Goal: Task Accomplishment & Management: Use online tool/utility

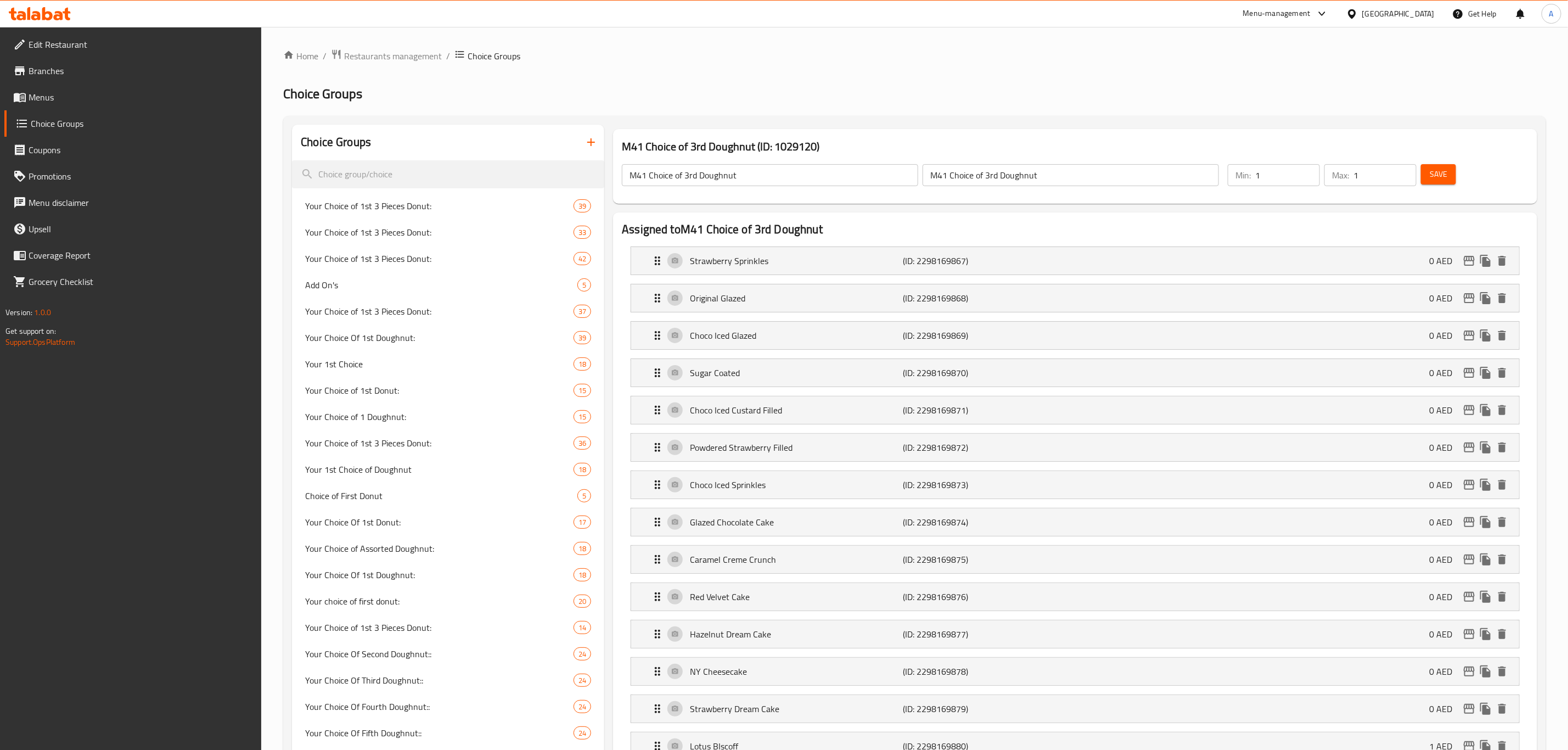
scroll to position [45877, 0]
click at [1428, 172] on button "Save" at bounding box center [1438, 174] width 35 height 20
click at [1265, 14] on div "Menu-management" at bounding box center [1277, 14] width 68 height 13
click at [1196, 199] on div "Restaurant-Management" at bounding box center [1218, 198] width 86 height 12
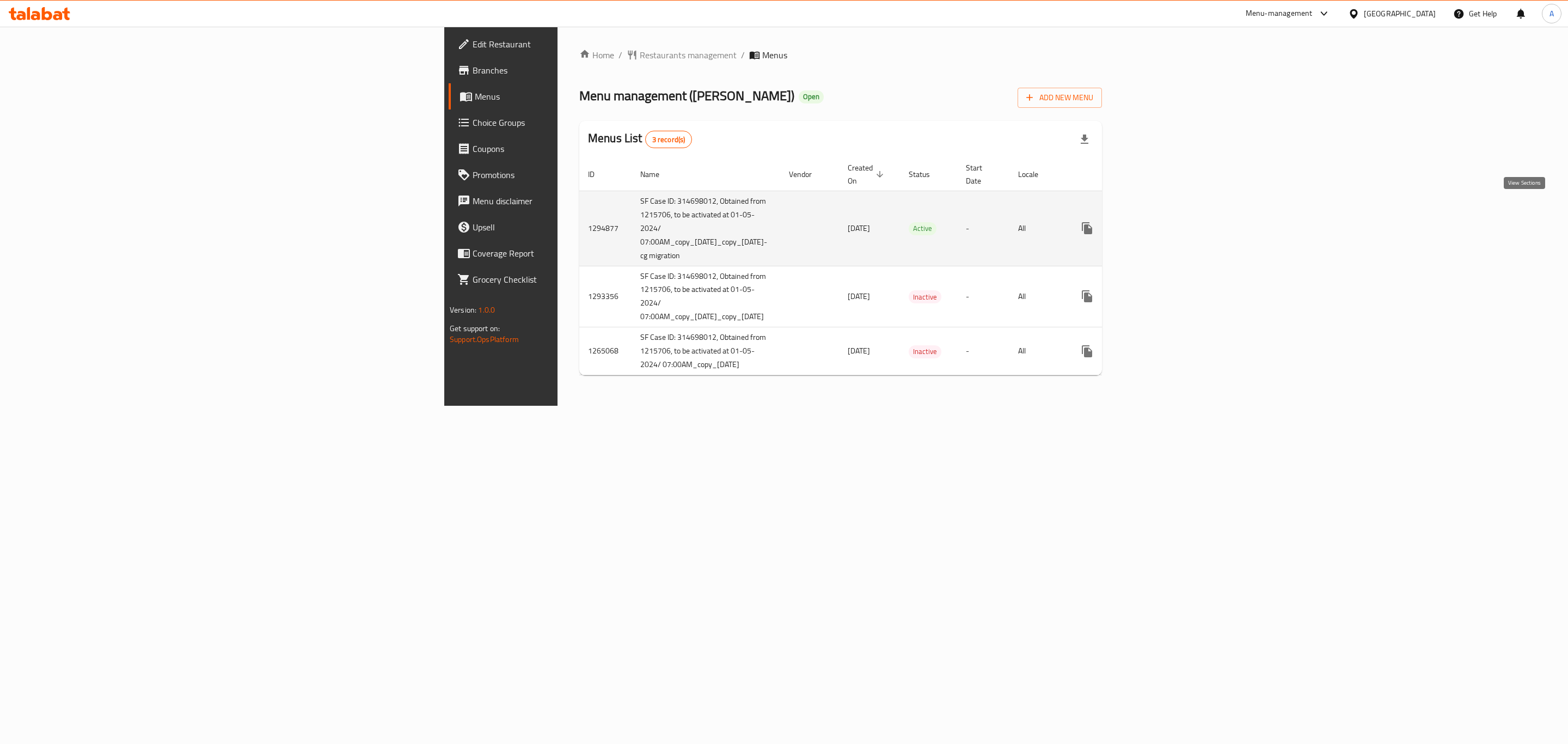
click at [1172, 221] on icon "enhanced table" at bounding box center [1165, 228] width 13 height 13
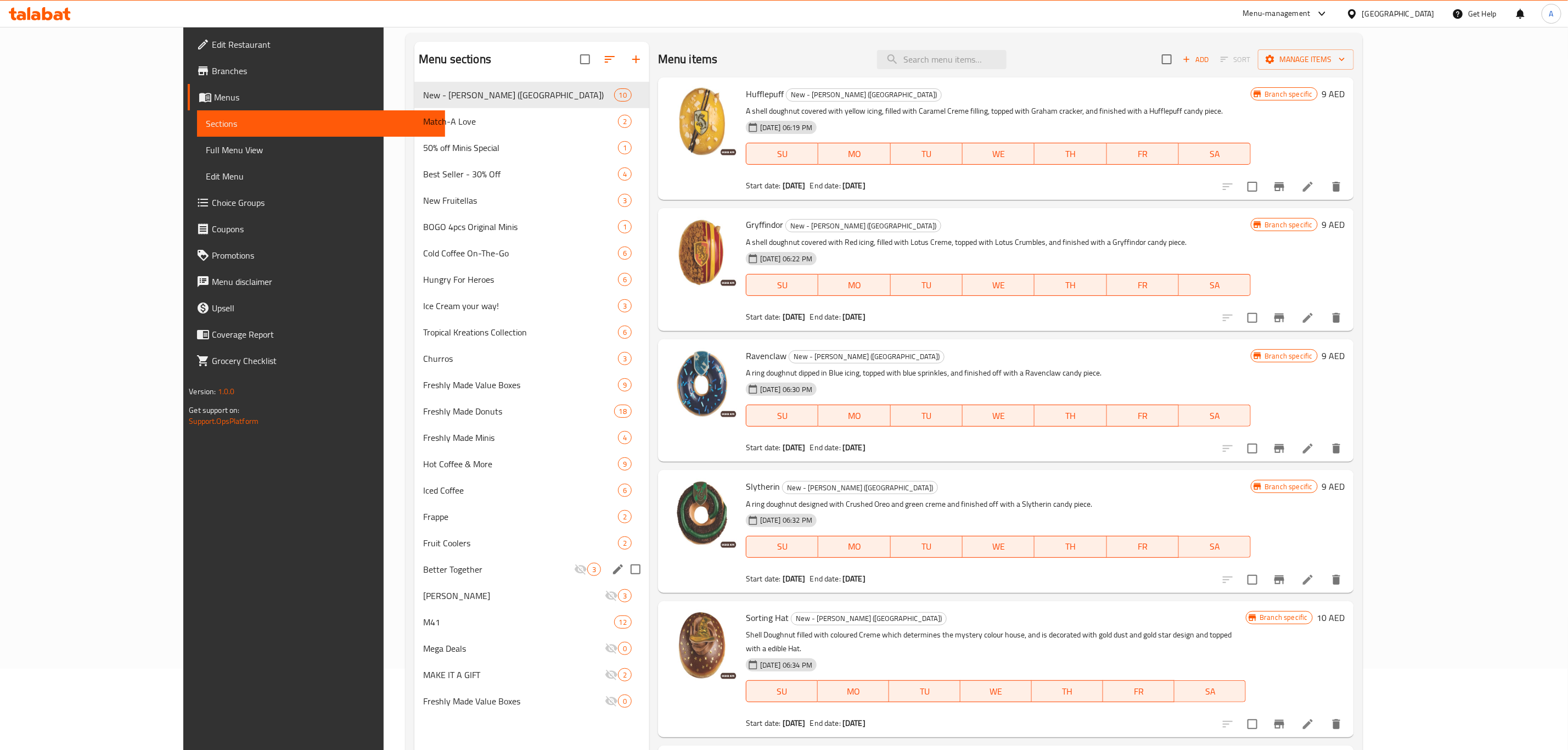
scroll to position [154, 0]
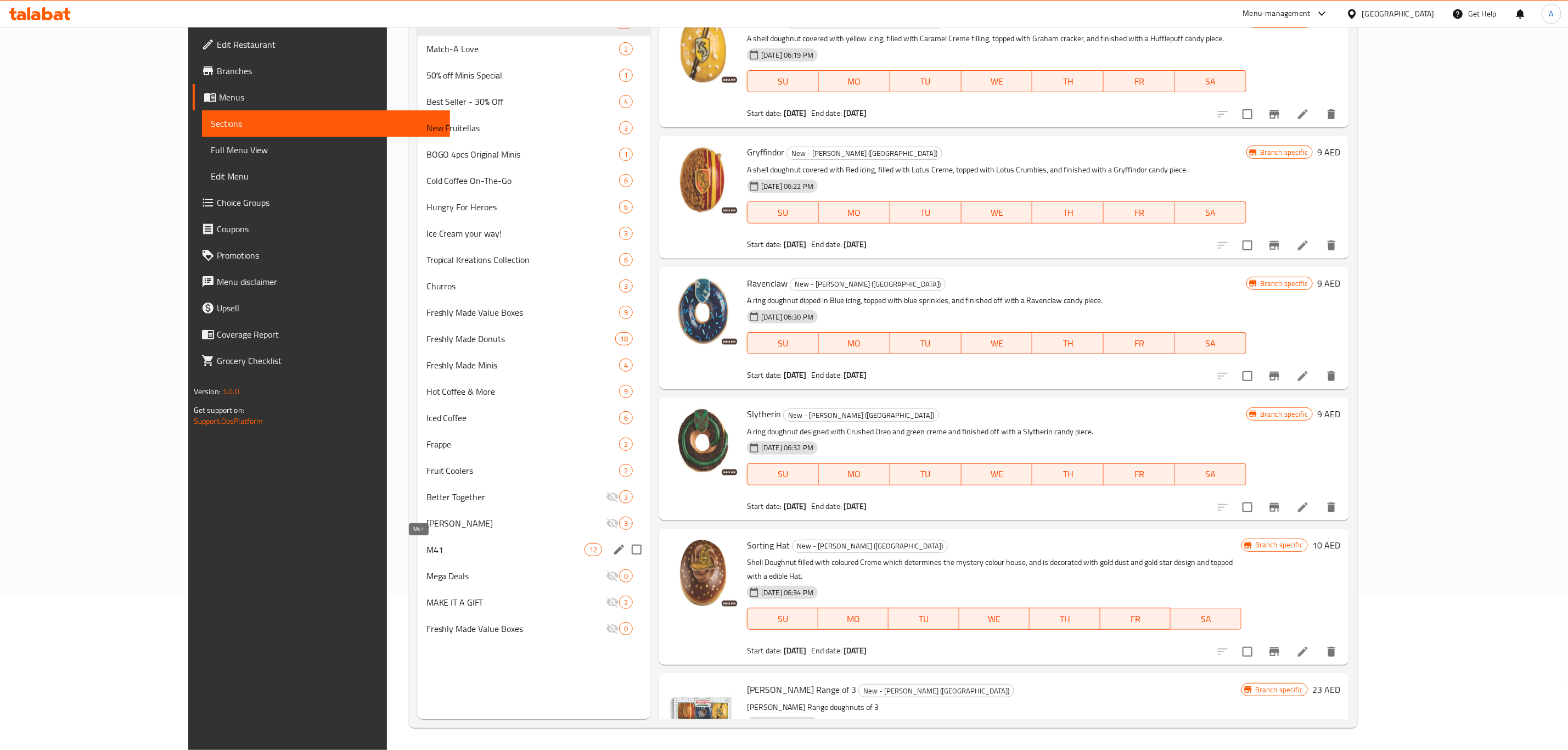
click at [427, 550] on span "M41" at bounding box center [505, 549] width 158 height 13
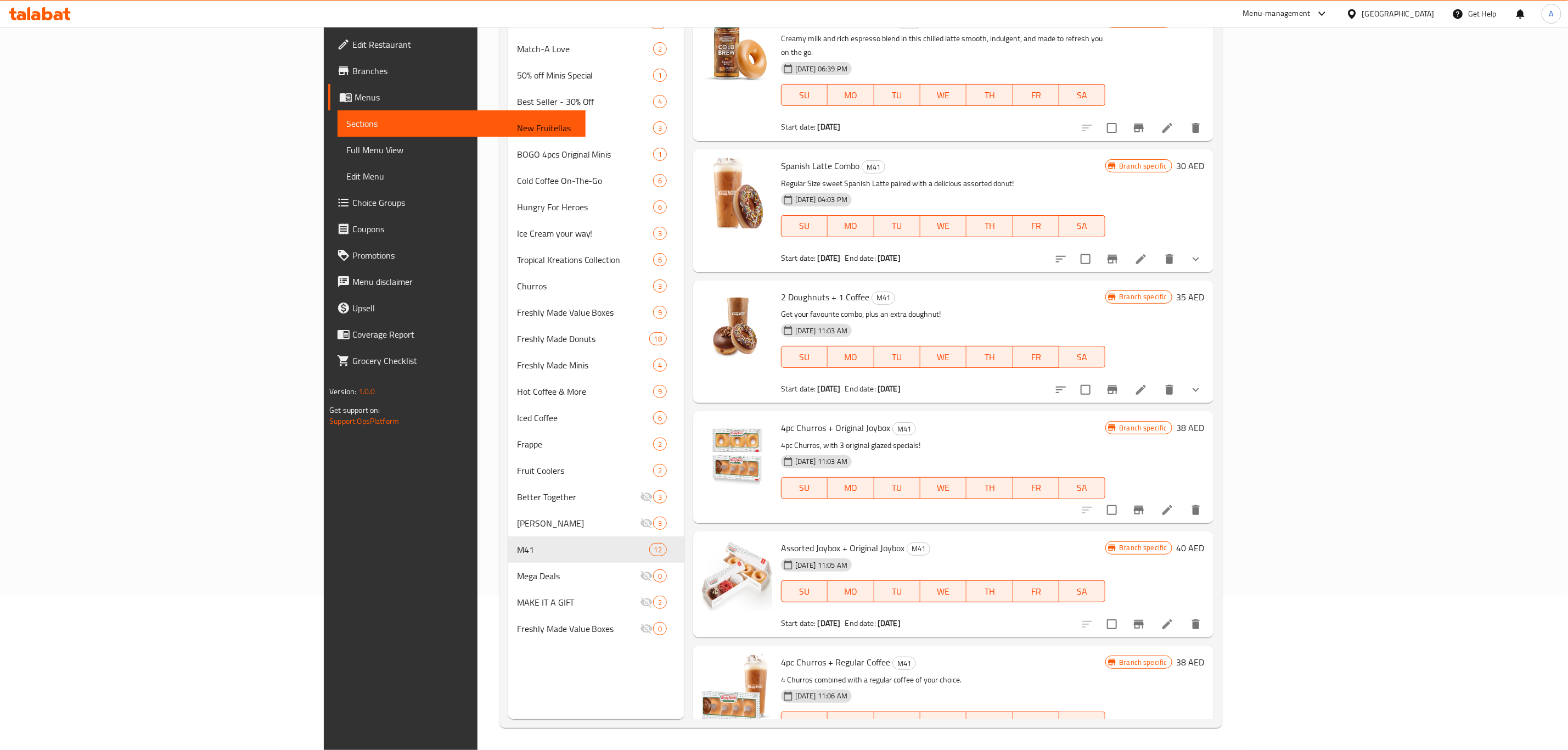
scroll to position [797, 0]
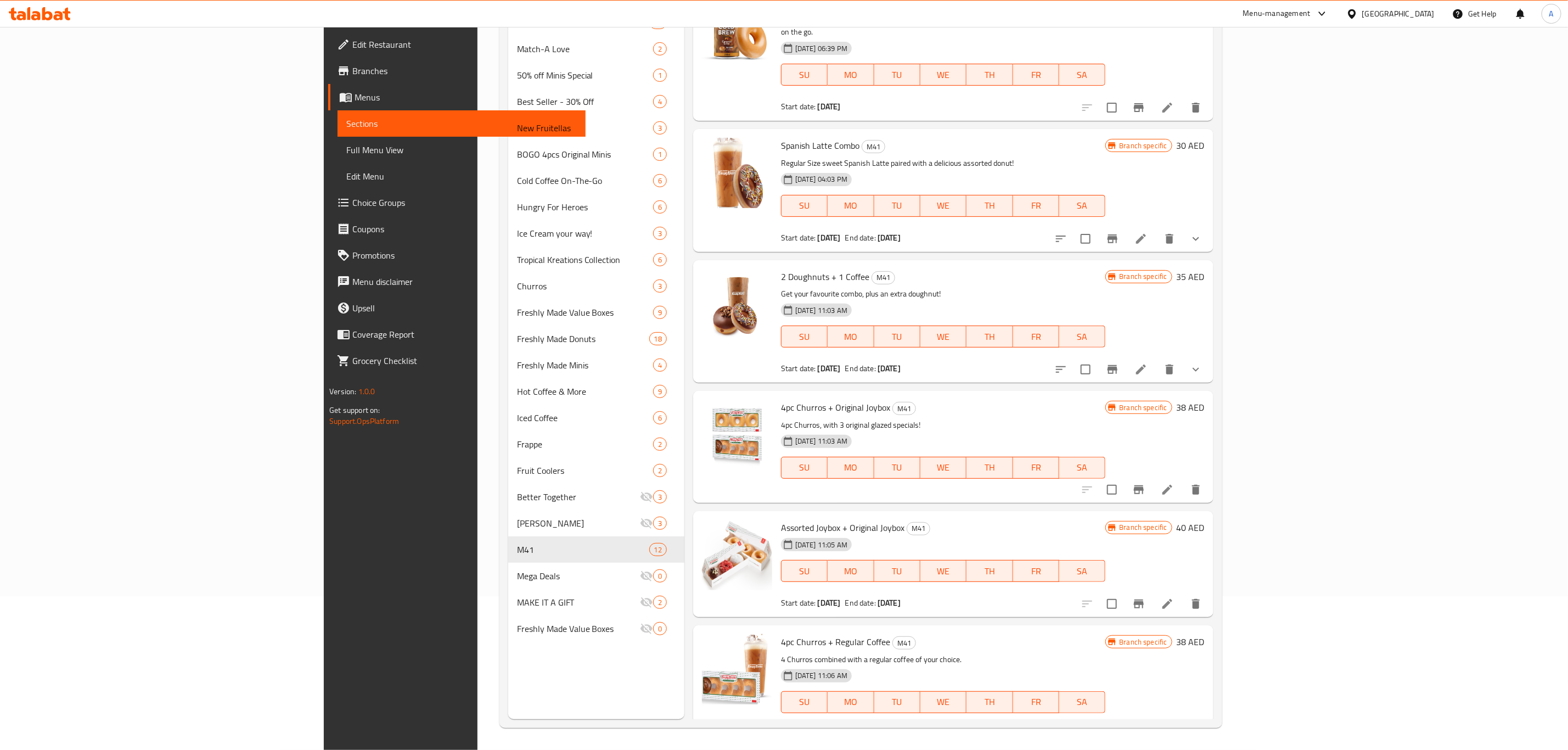
click at [1174, 728] on icon at bounding box center [1168, 734] width 13 height 13
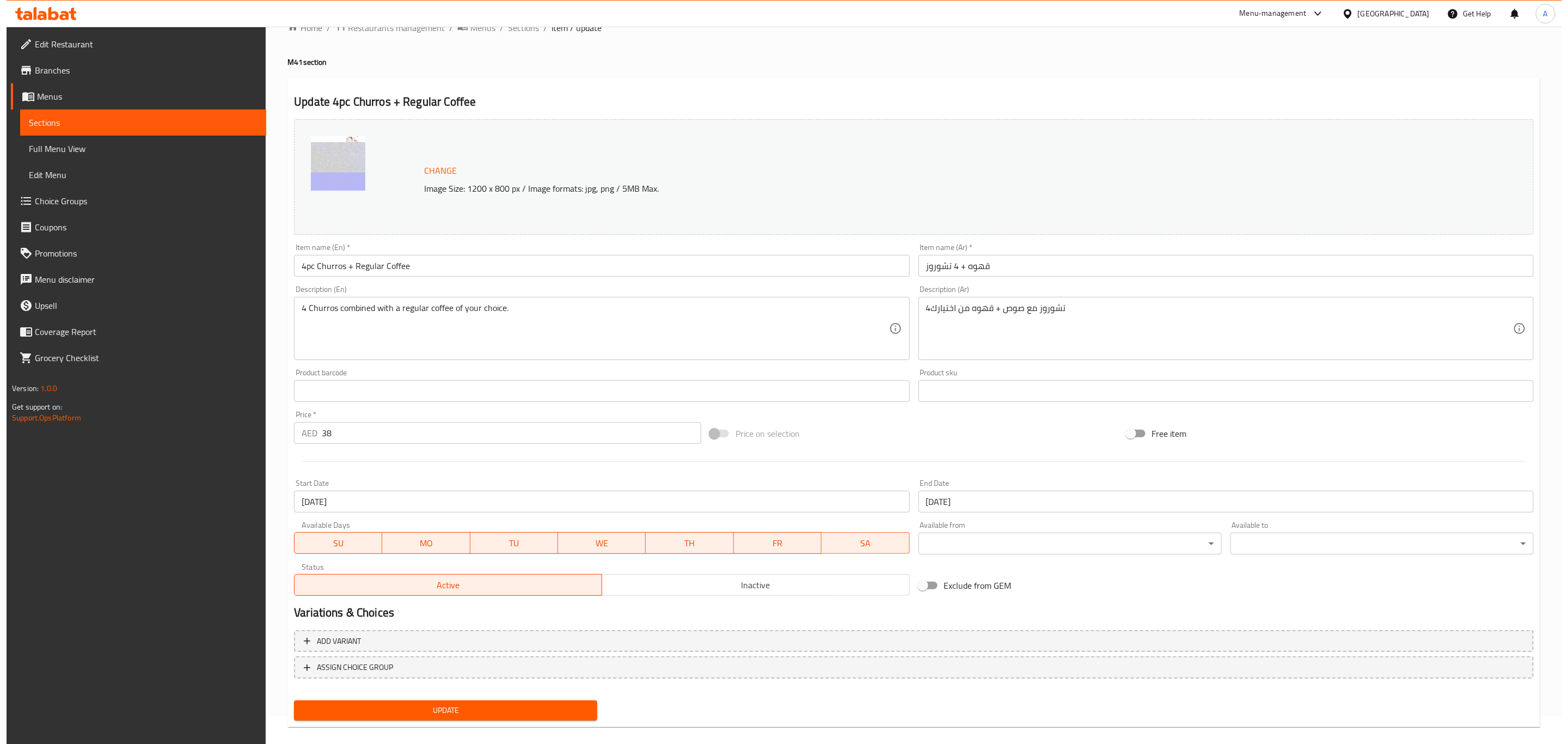
scroll to position [40, 0]
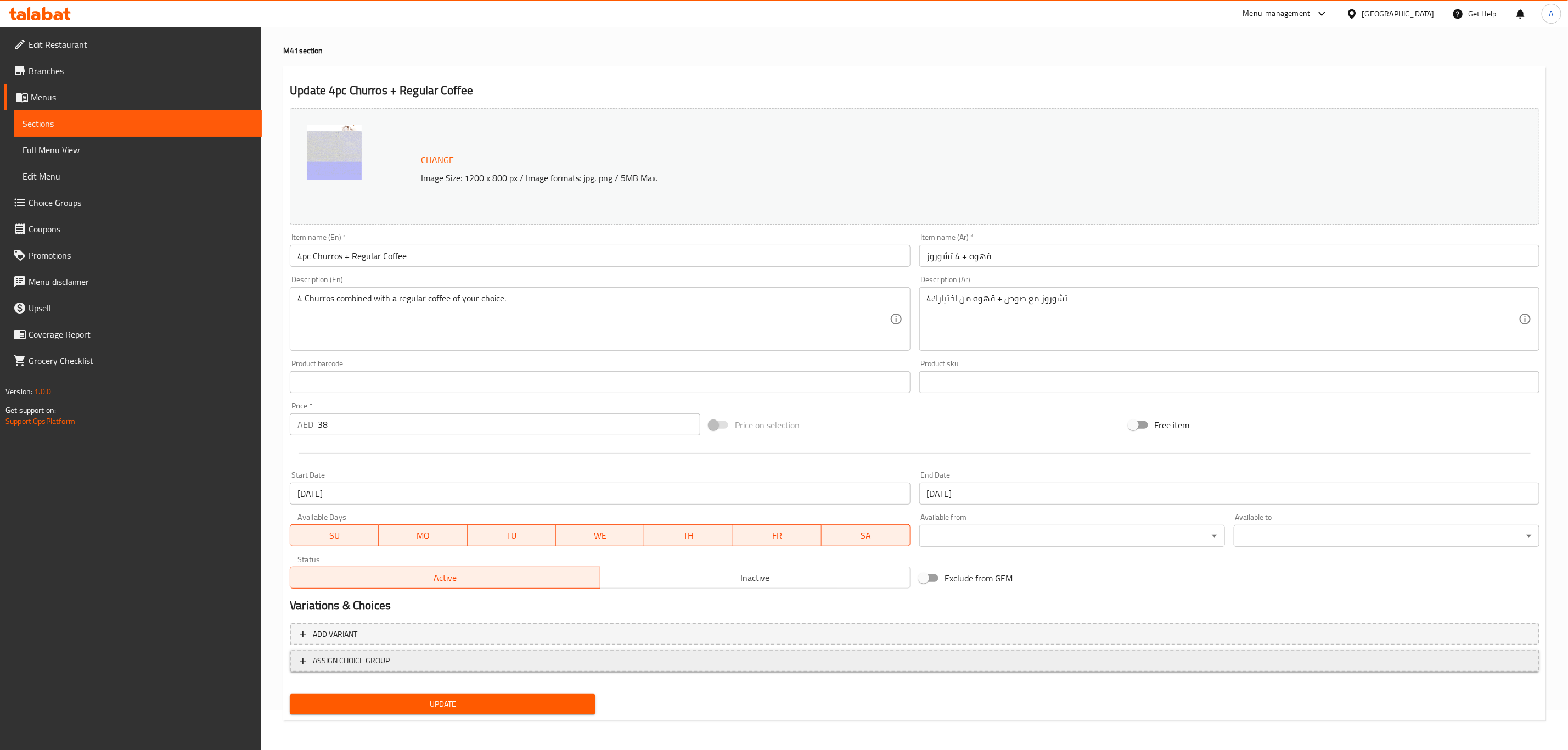
click at [506, 663] on span "ASSIGN CHOICE GROUP" at bounding box center [914, 660] width 1230 height 14
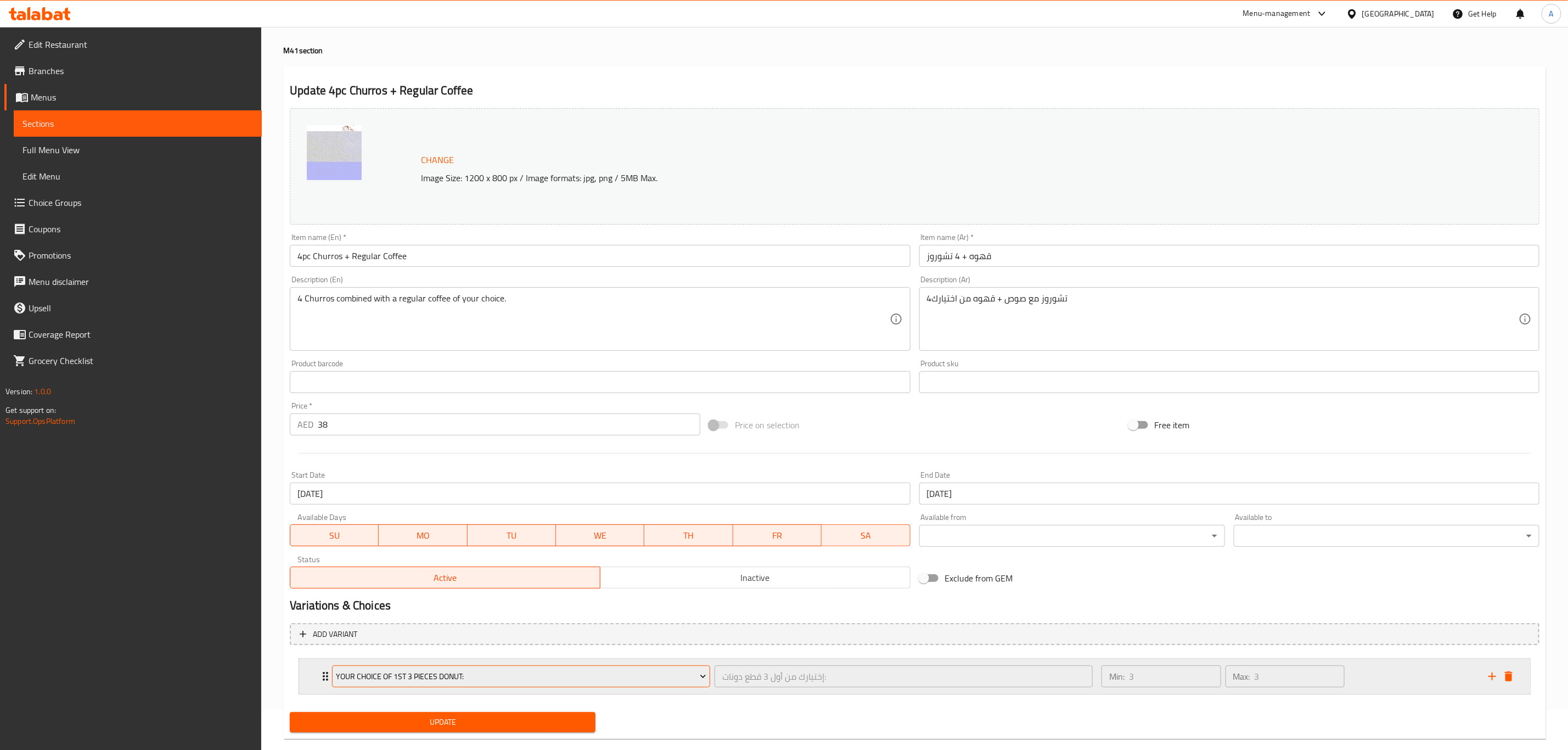
click at [499, 673] on span "Your Choice of 1st 3 Pieces Donut:" at bounding box center [521, 676] width 370 height 14
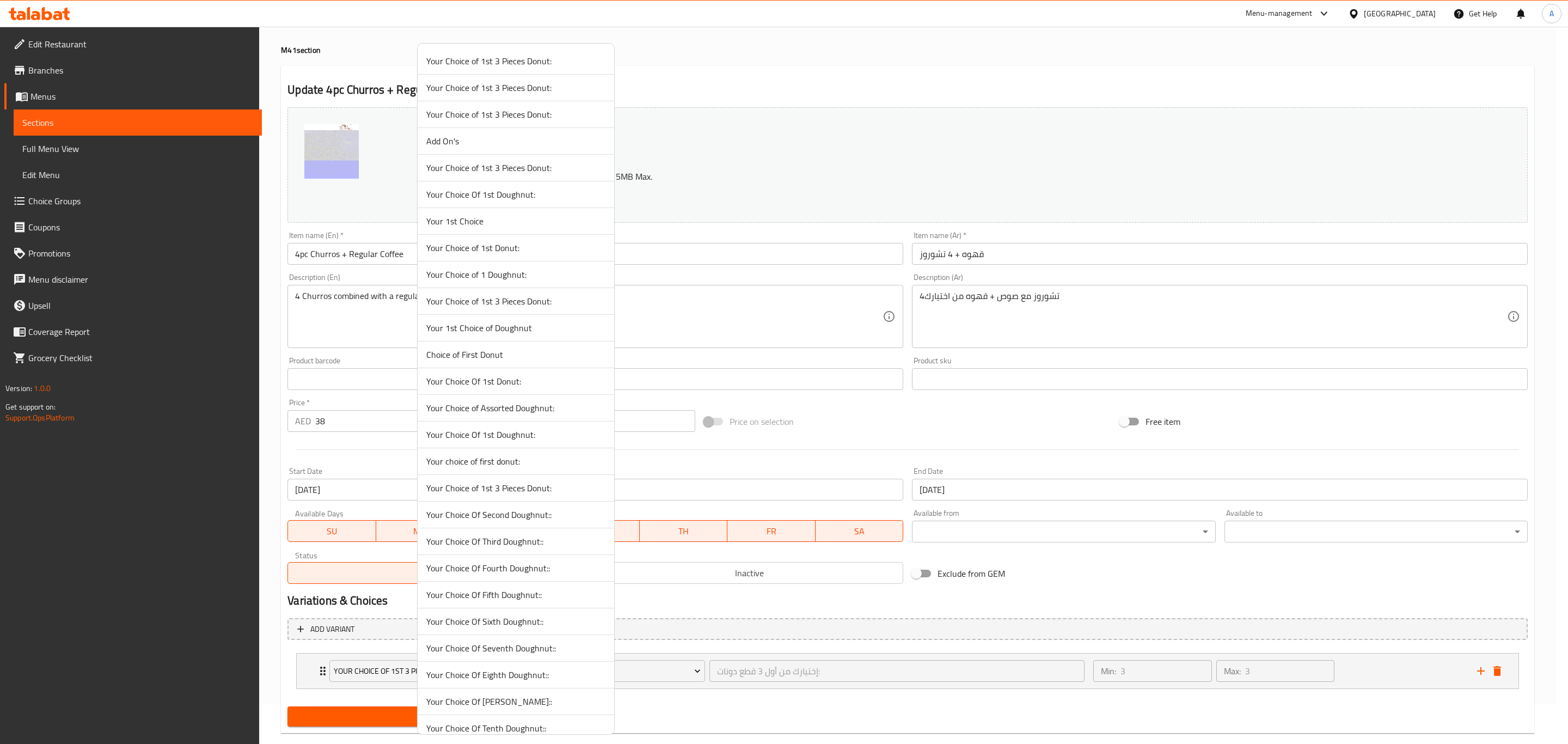
scroll to position [1610, 0]
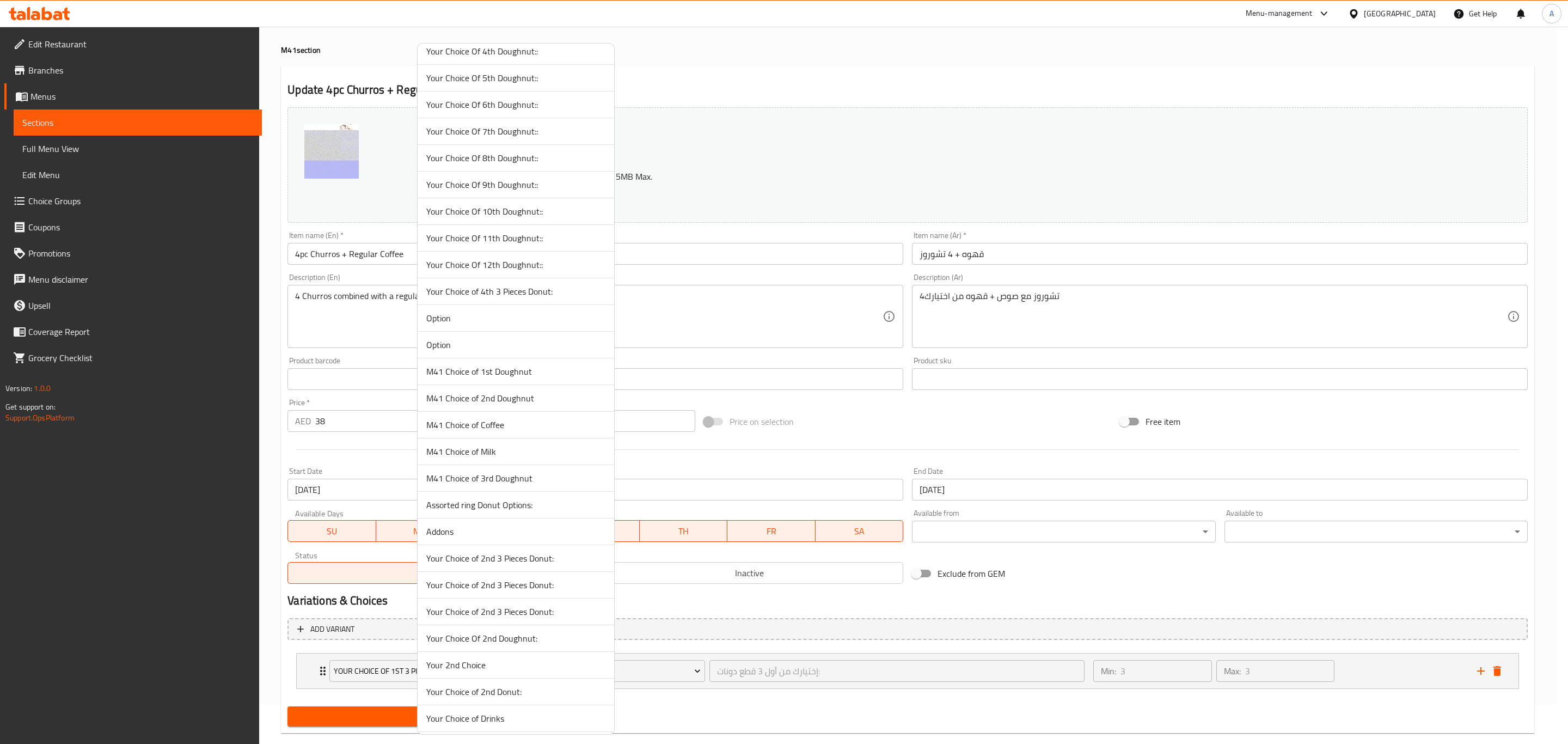
click at [459, 431] on span "M41 Choice of Coffee" at bounding box center [515, 425] width 179 height 13
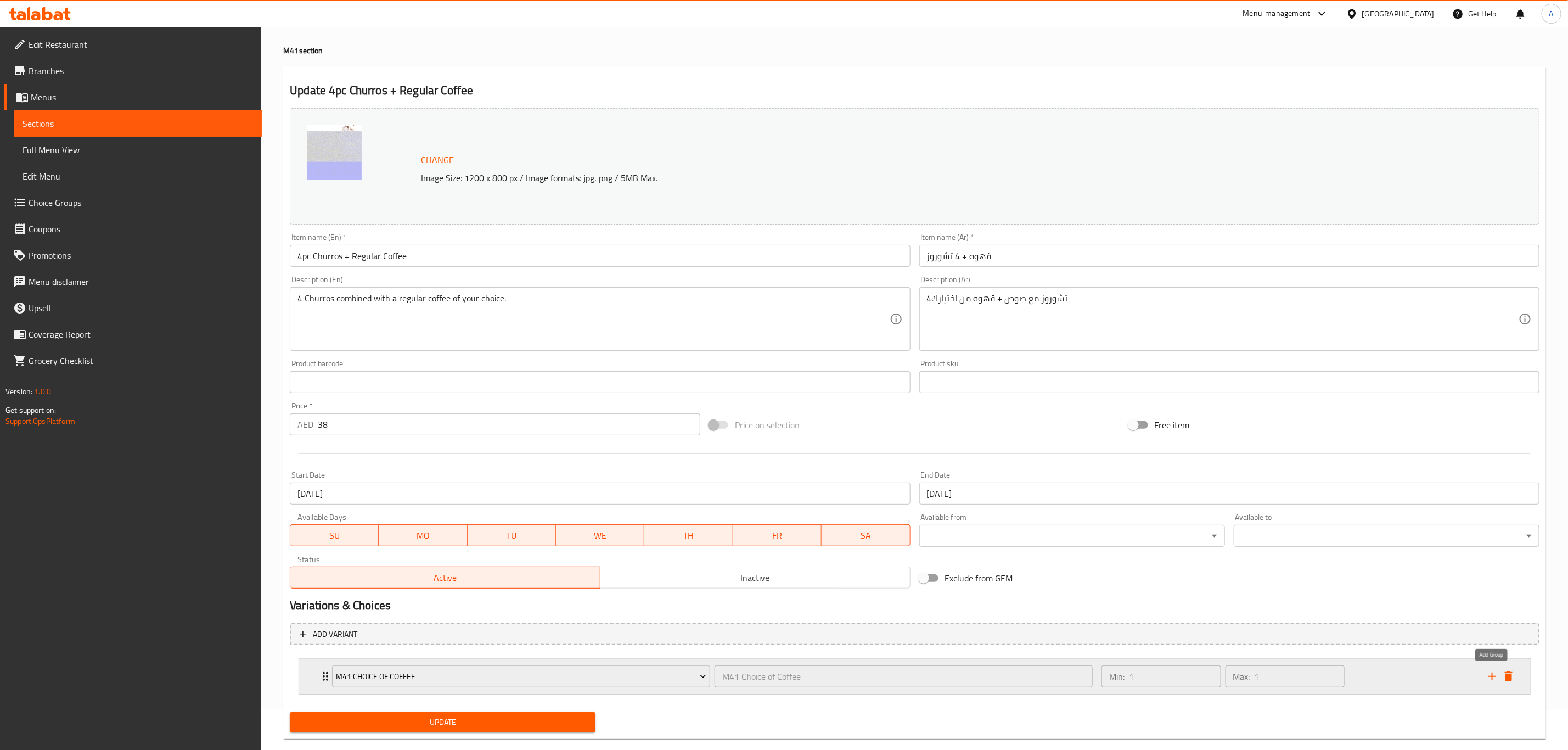
click at [1489, 672] on icon "add" at bounding box center [1493, 676] width 13 height 13
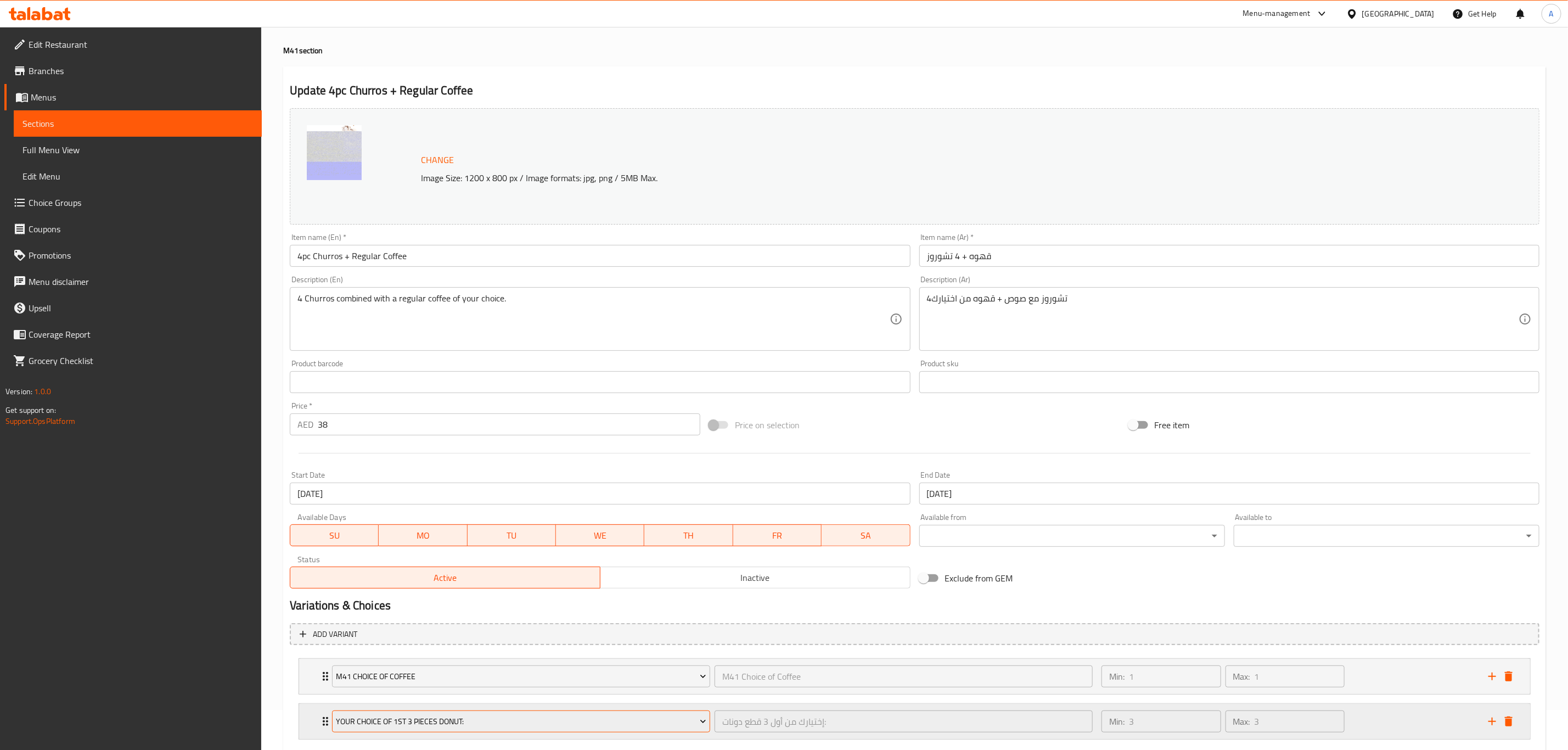
click at [352, 725] on span "Your Choice of 1st 3 Pieces Donut:" at bounding box center [521, 721] width 370 height 14
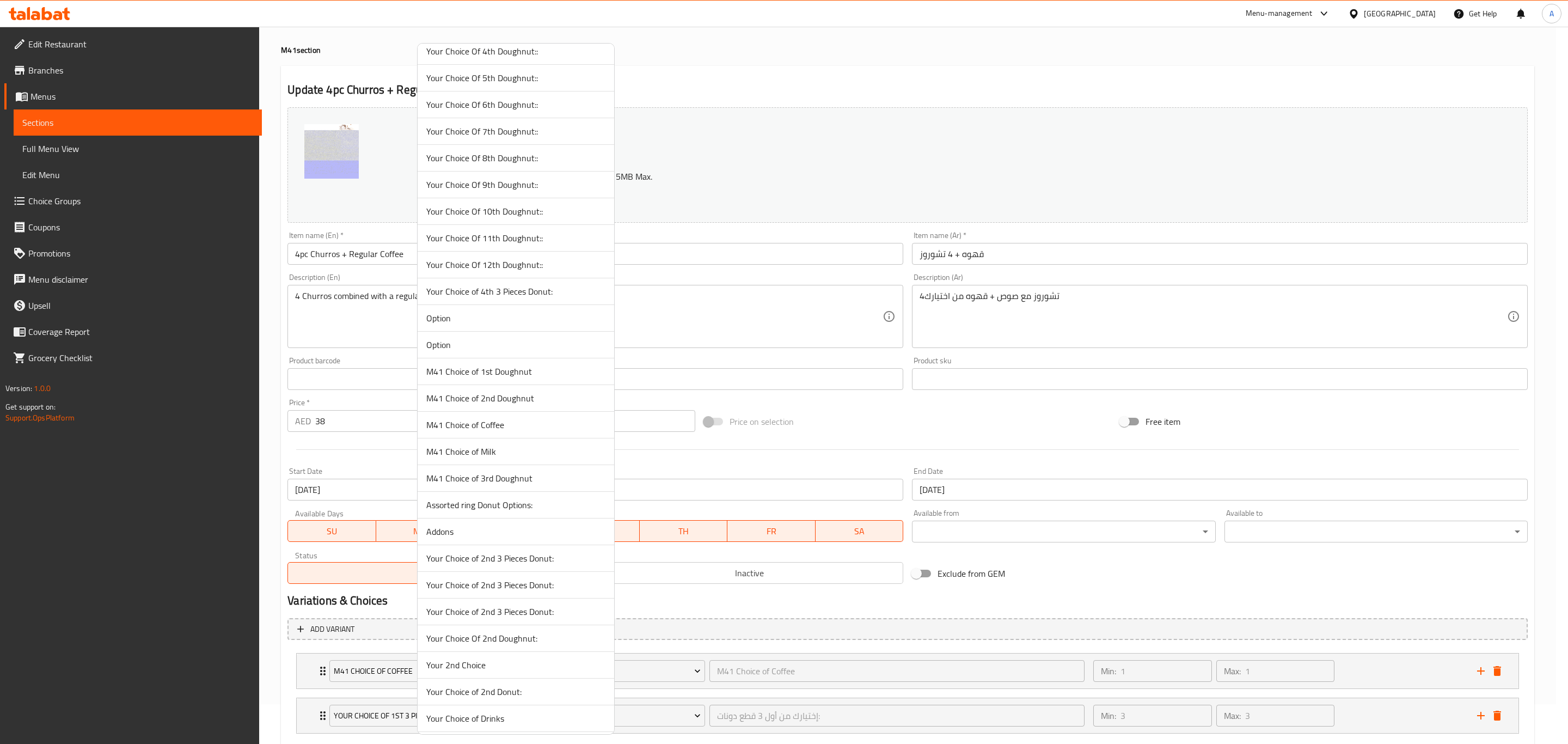
click at [530, 458] on span "M41 Choice of Milk" at bounding box center [515, 451] width 179 height 13
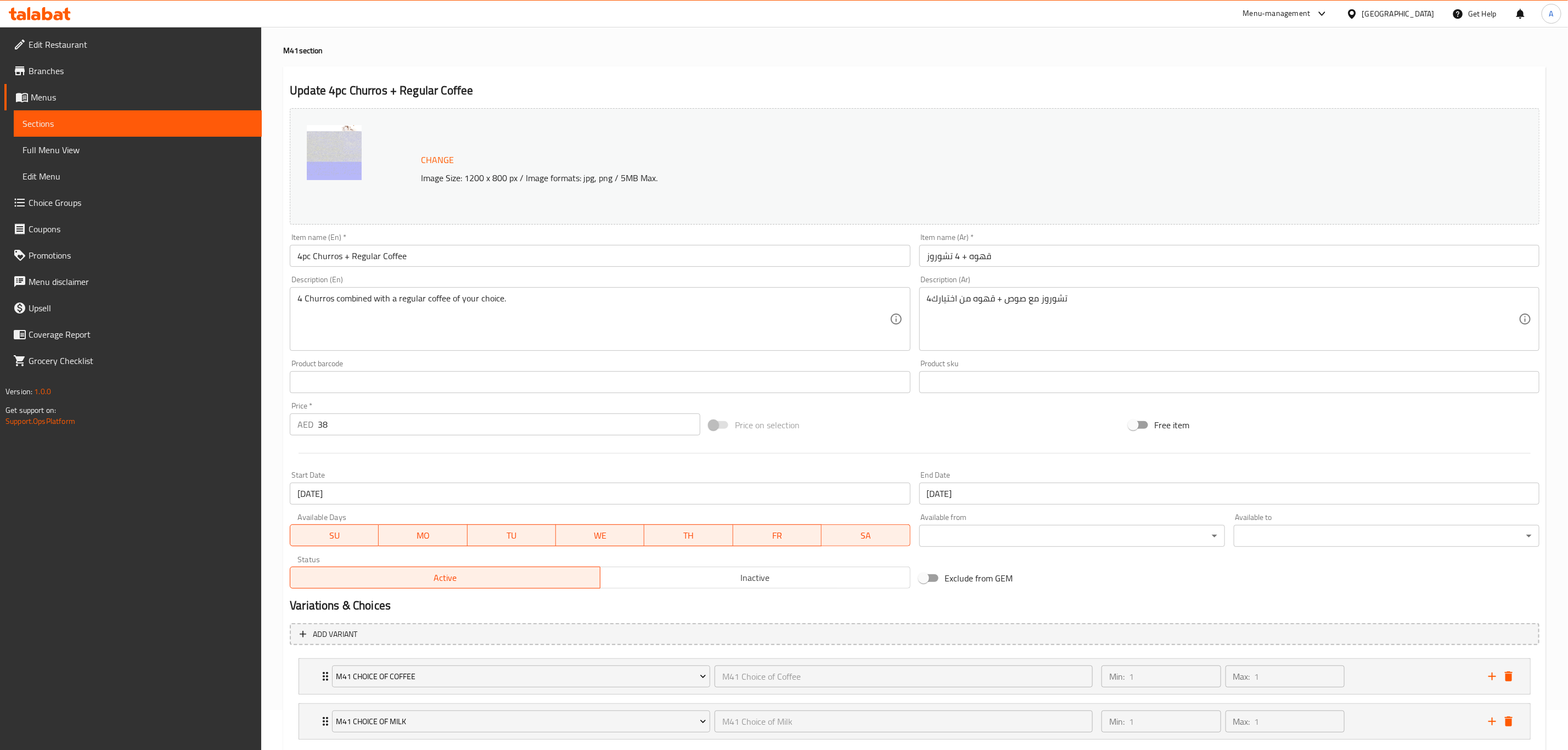
click at [966, 430] on div "Price on selection" at bounding box center [914, 425] width 419 height 29
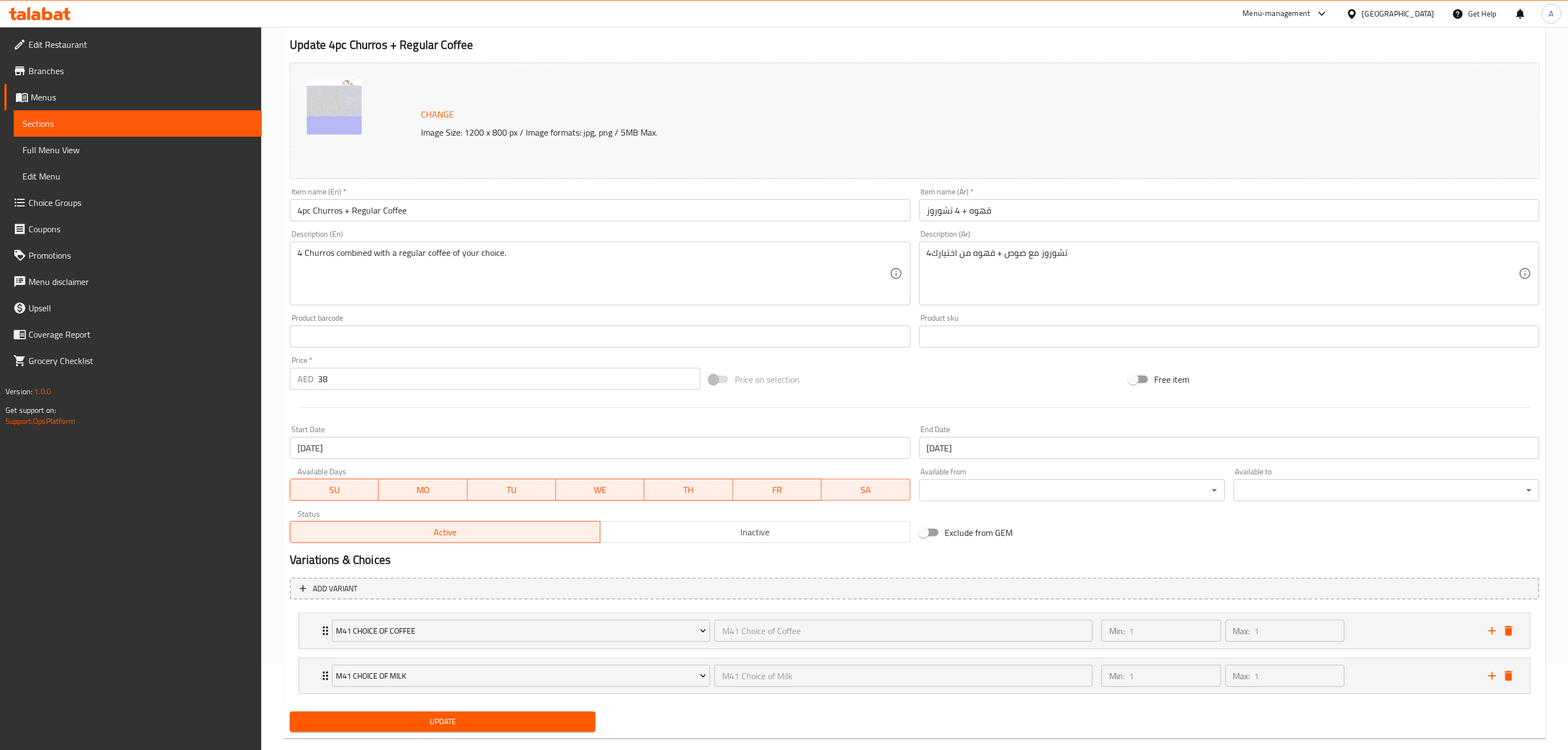
scroll to position [106, 0]
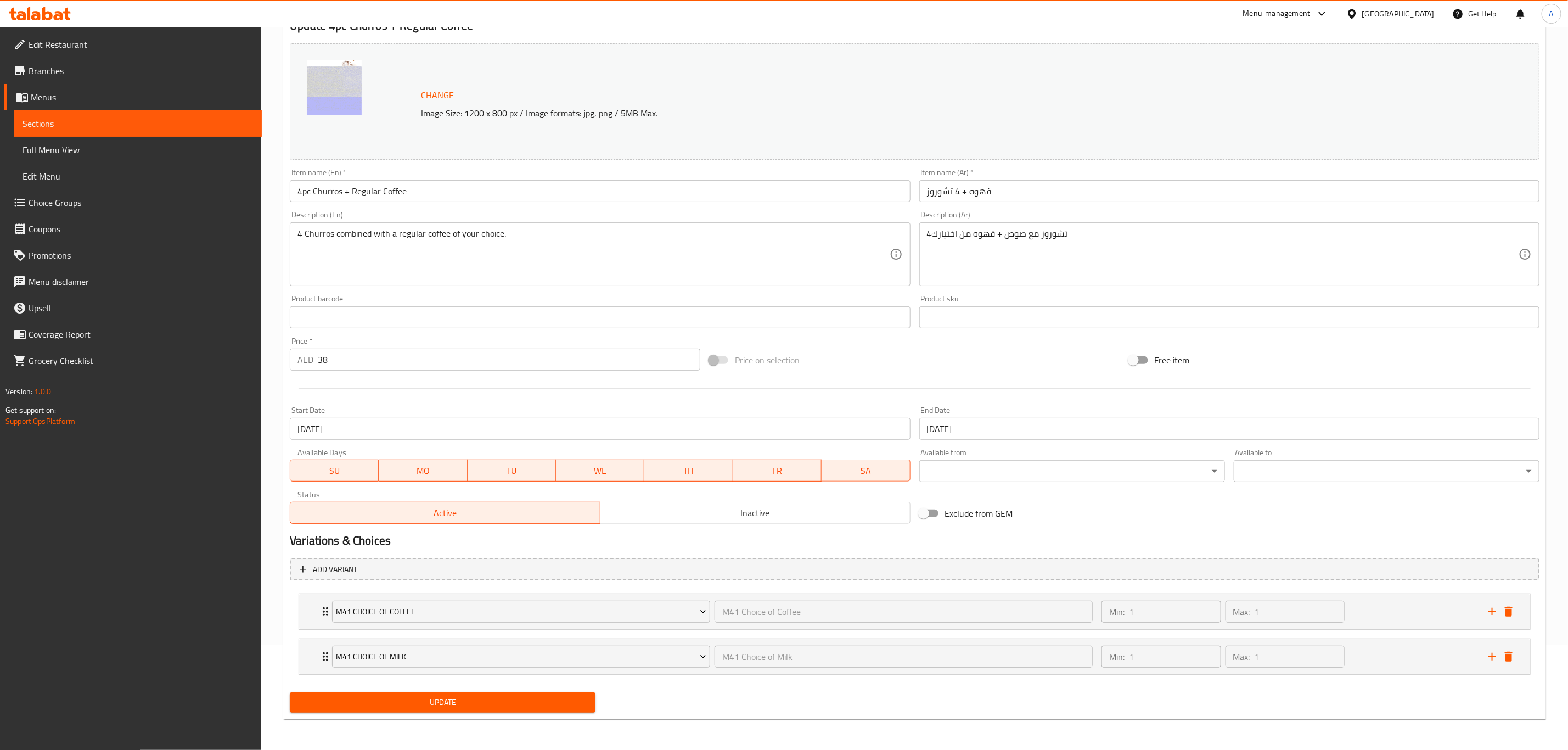
click at [528, 703] on span "Update" at bounding box center [442, 702] width 288 height 14
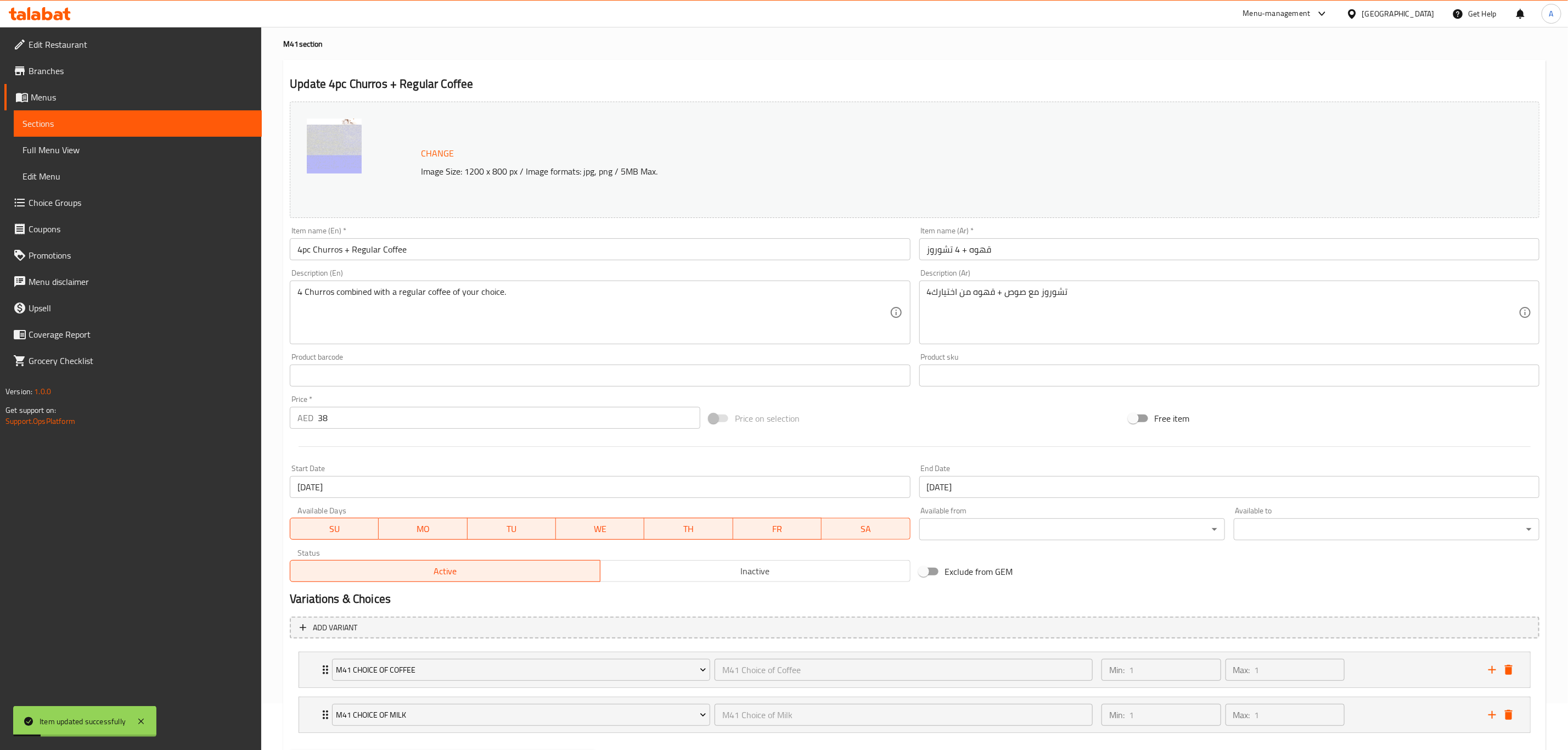
scroll to position [0, 0]
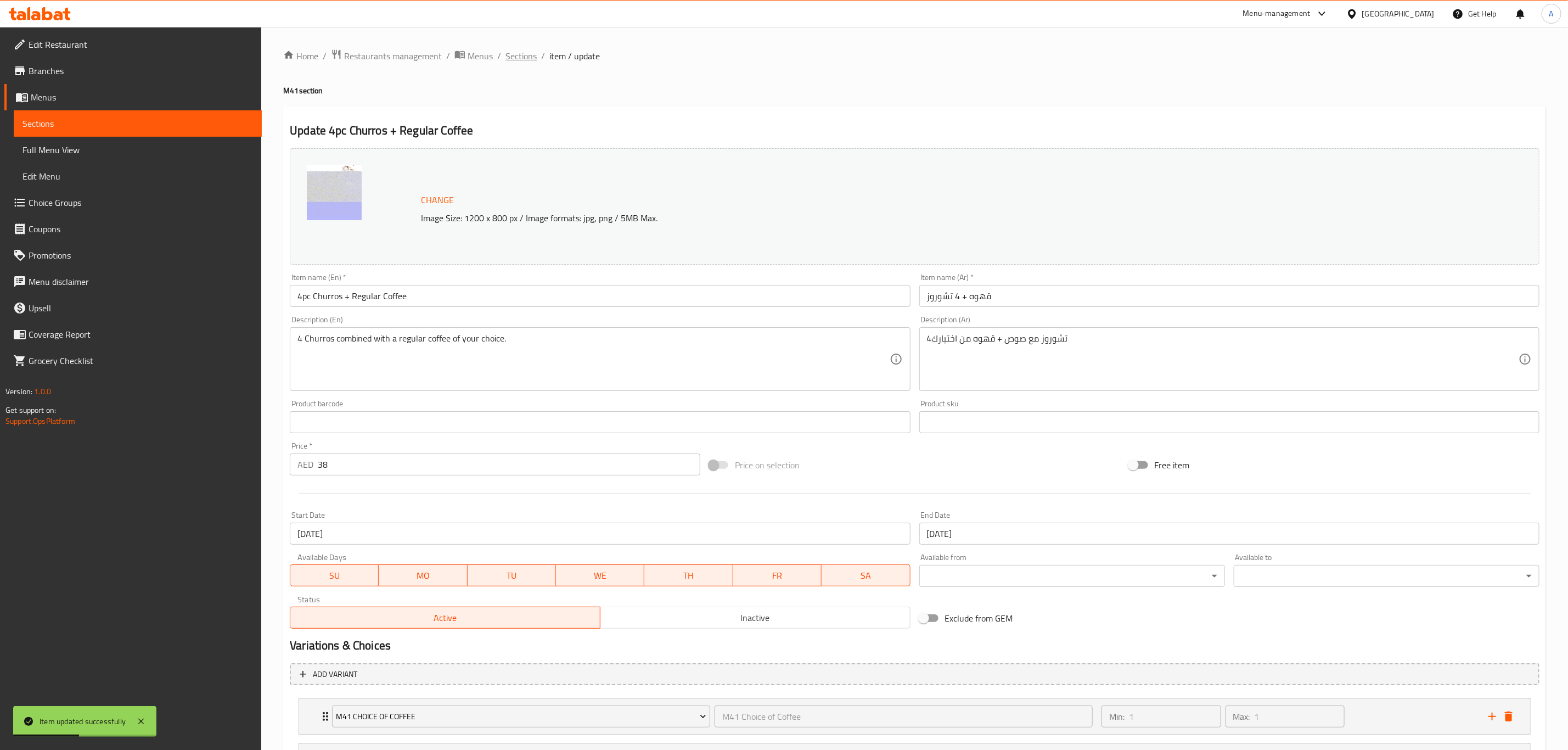
click at [524, 55] on span "Sections" at bounding box center [521, 56] width 31 height 13
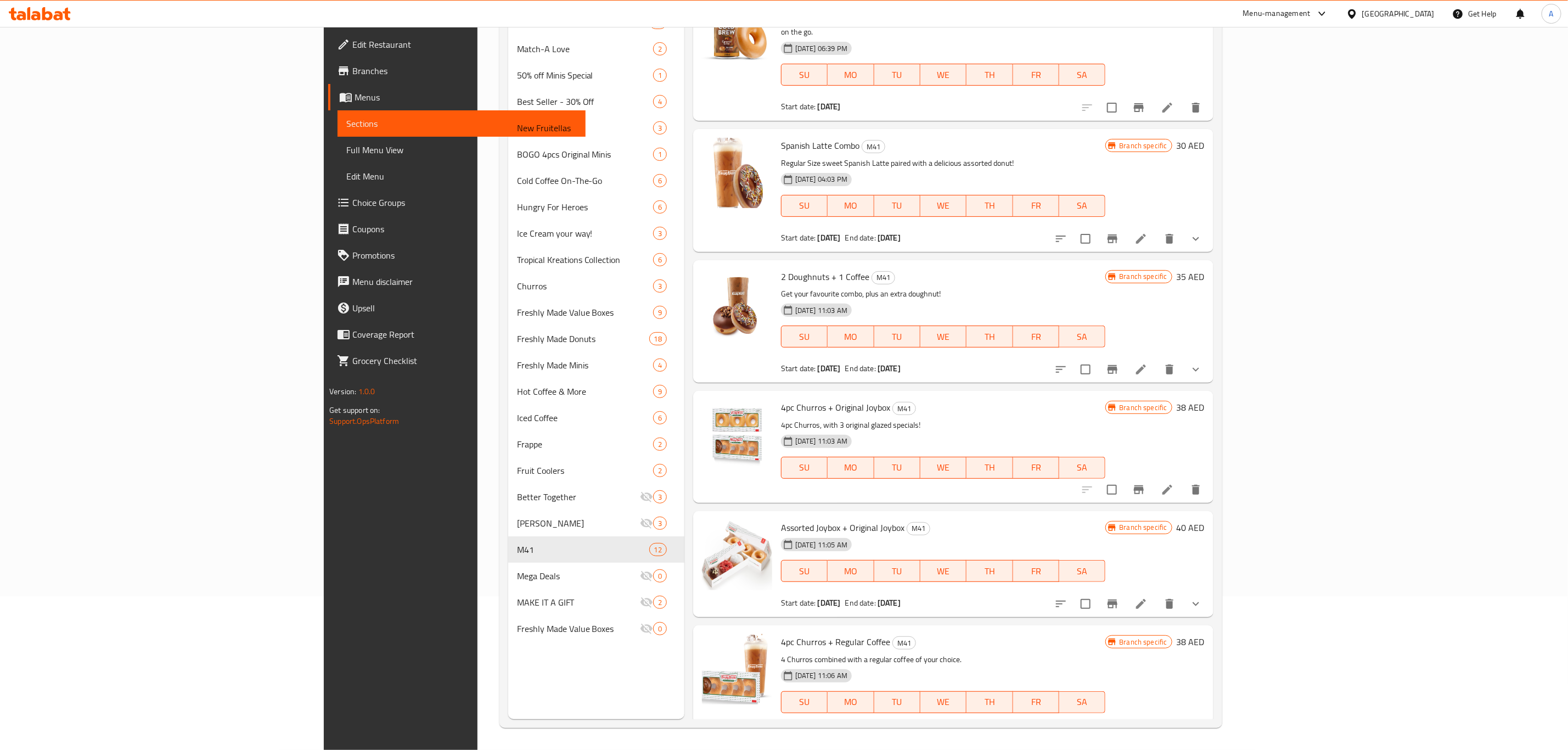
scroll to position [797, 0]
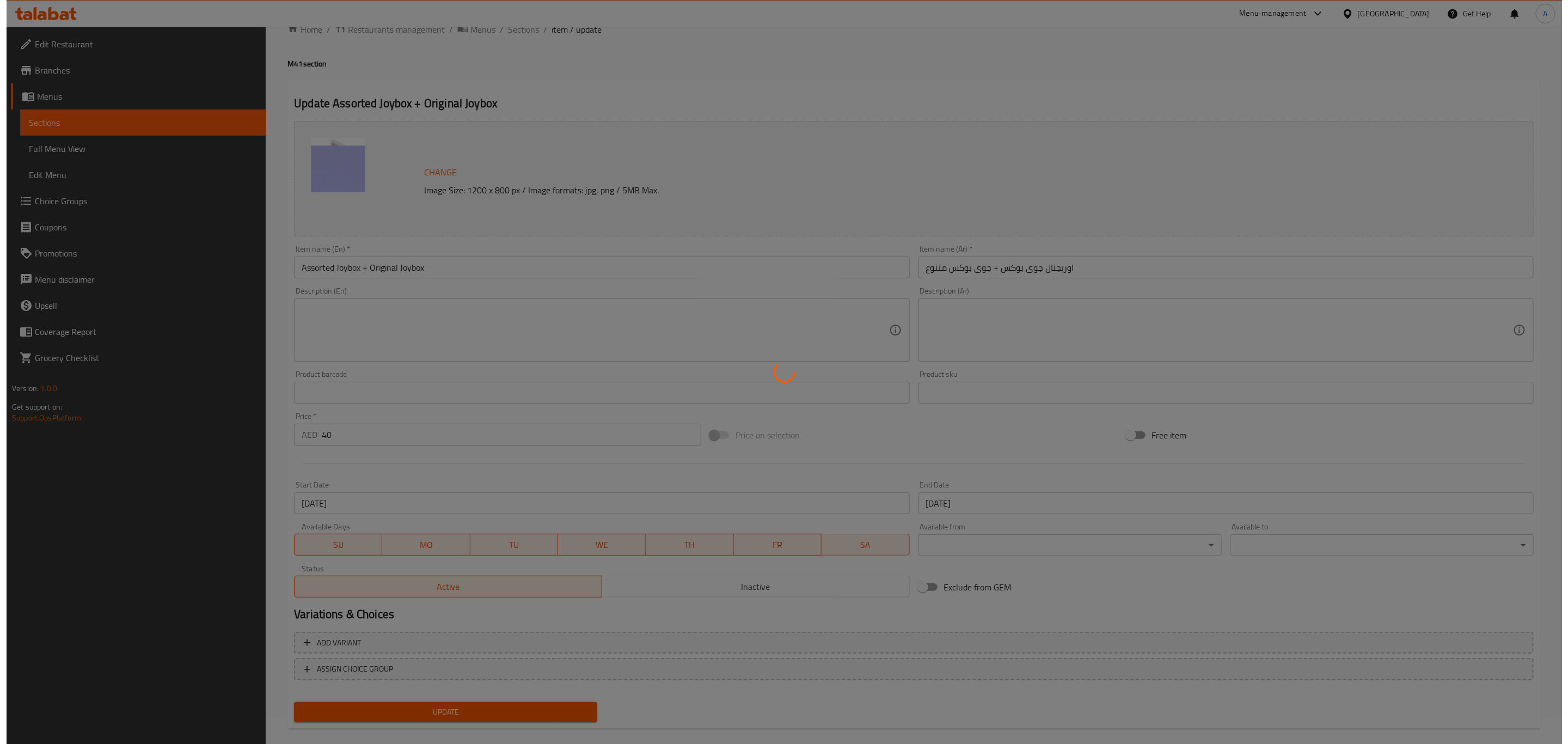
scroll to position [40, 0]
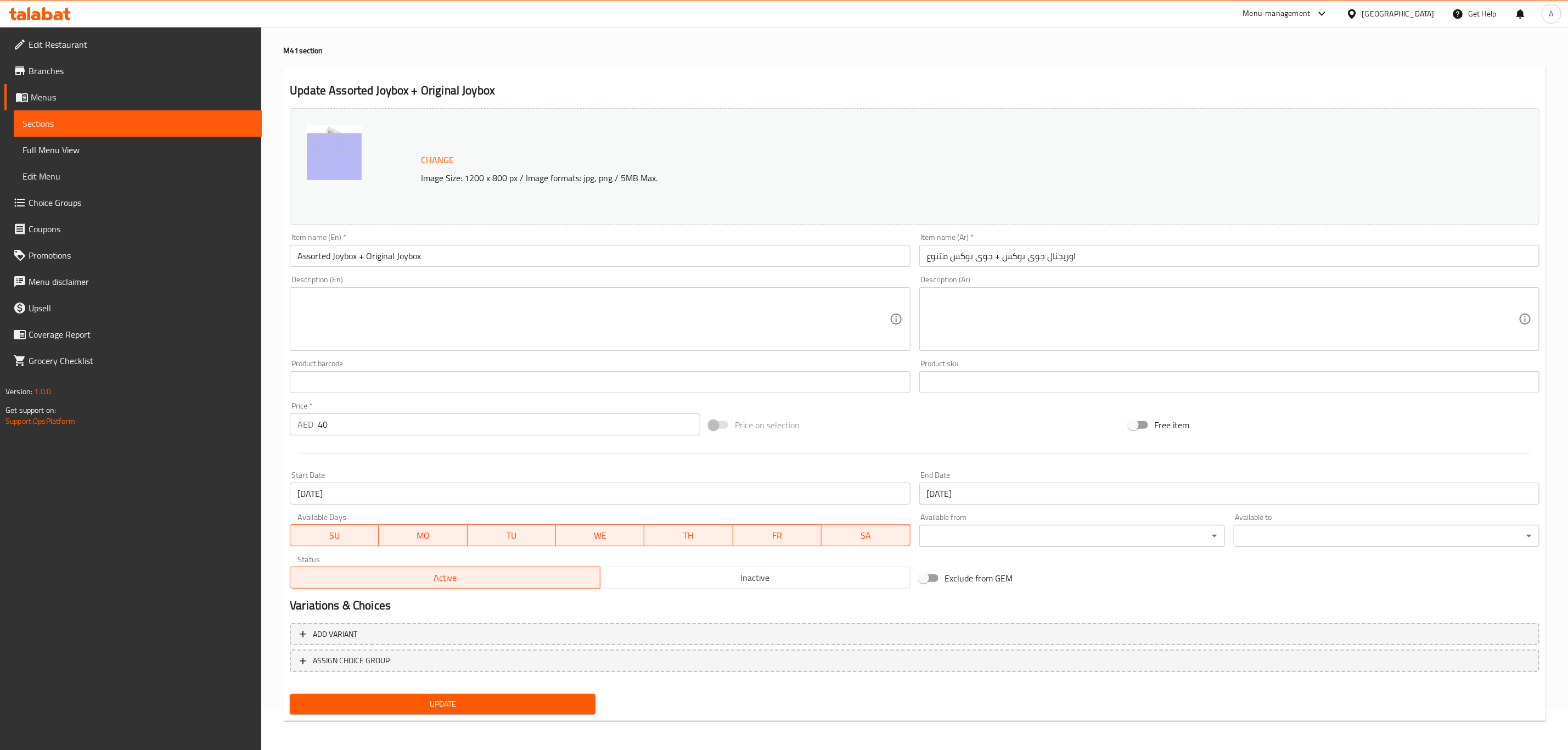
click at [427, 663] on span "ASSIGN CHOICE GROUP" at bounding box center [914, 660] width 1230 height 14
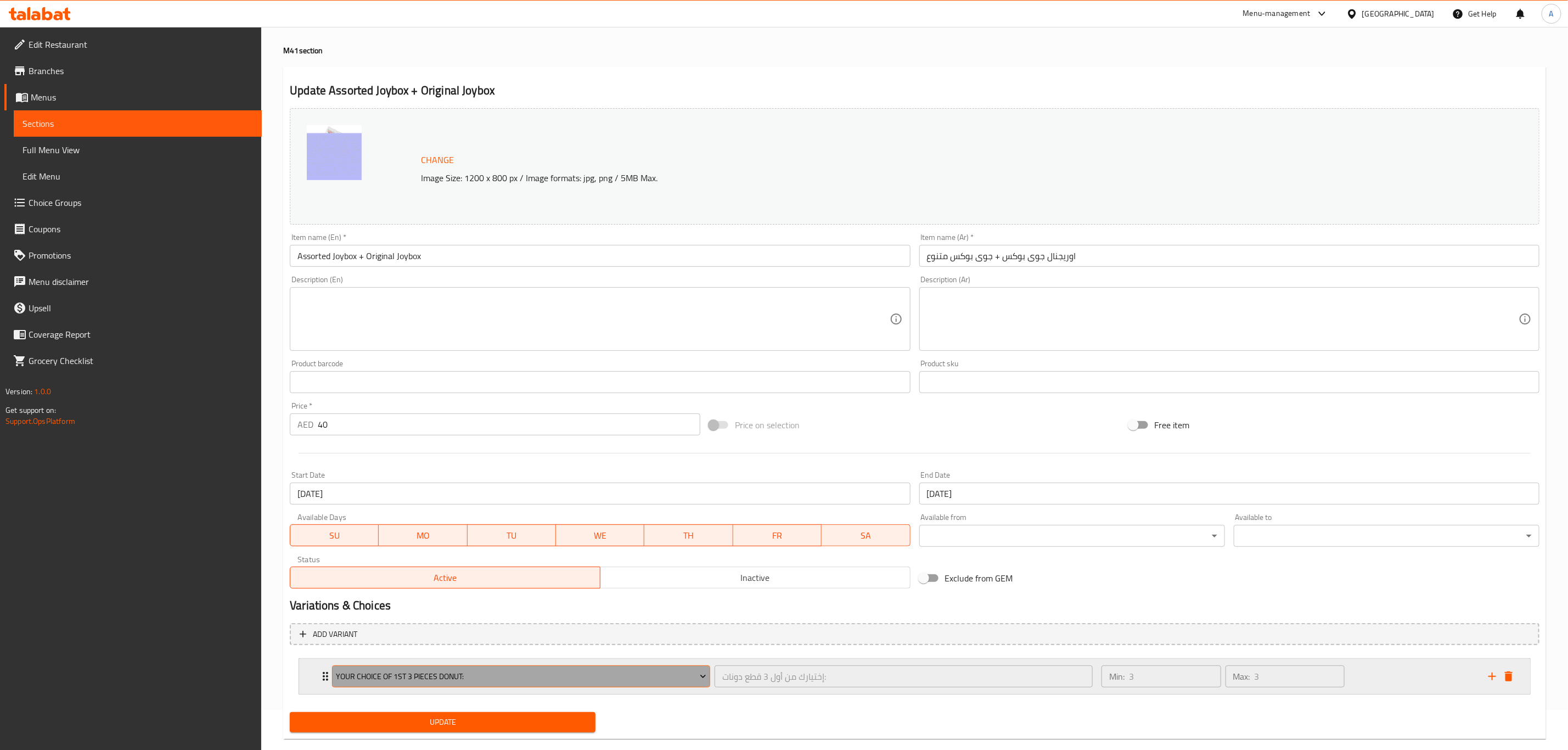
click at [416, 679] on span "Your Choice of 1st 3 Pieces Donut:" at bounding box center [521, 676] width 370 height 14
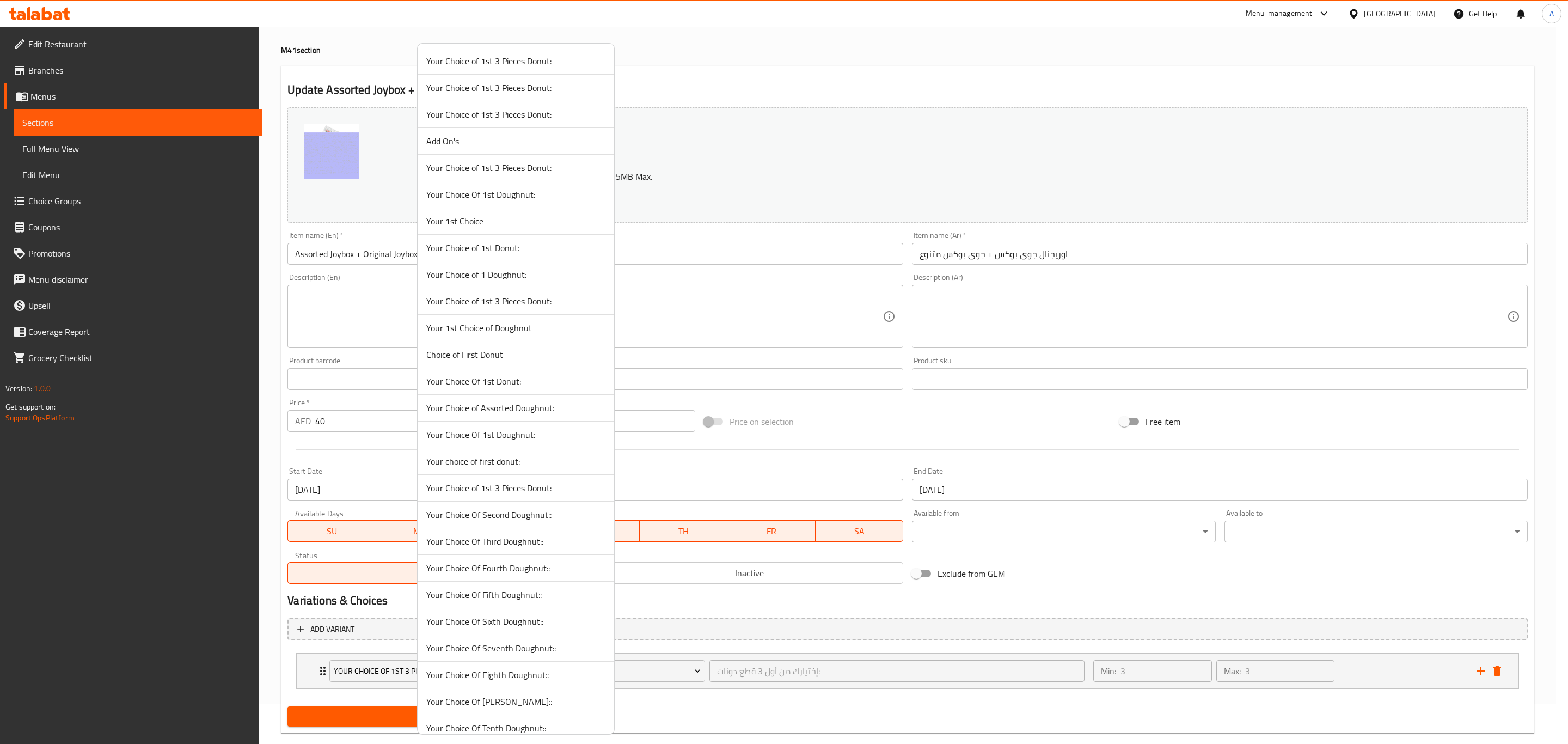
scroll to position [1610, 0]
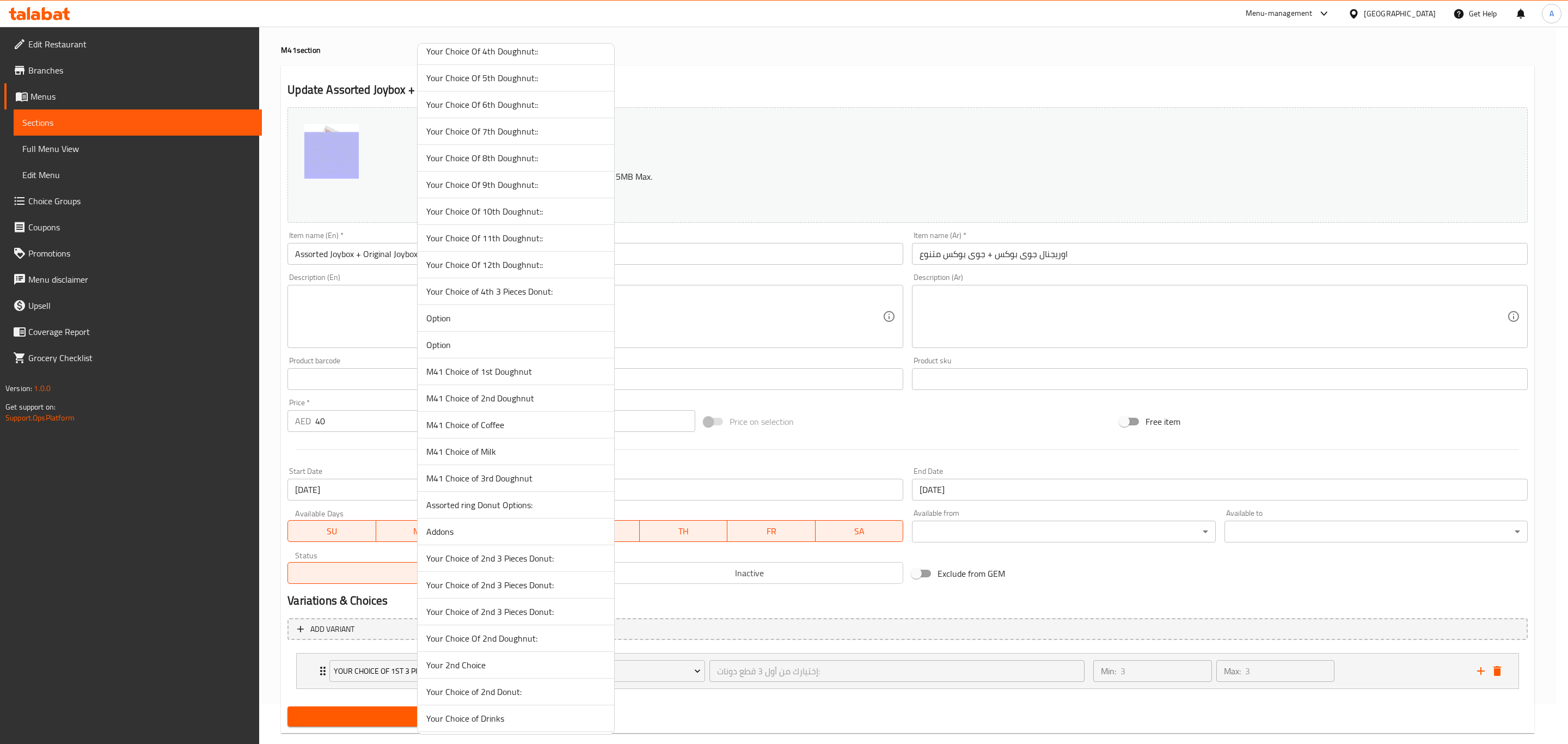
click at [500, 378] on span "M41 Choice of 1st Doughnut" at bounding box center [515, 371] width 179 height 13
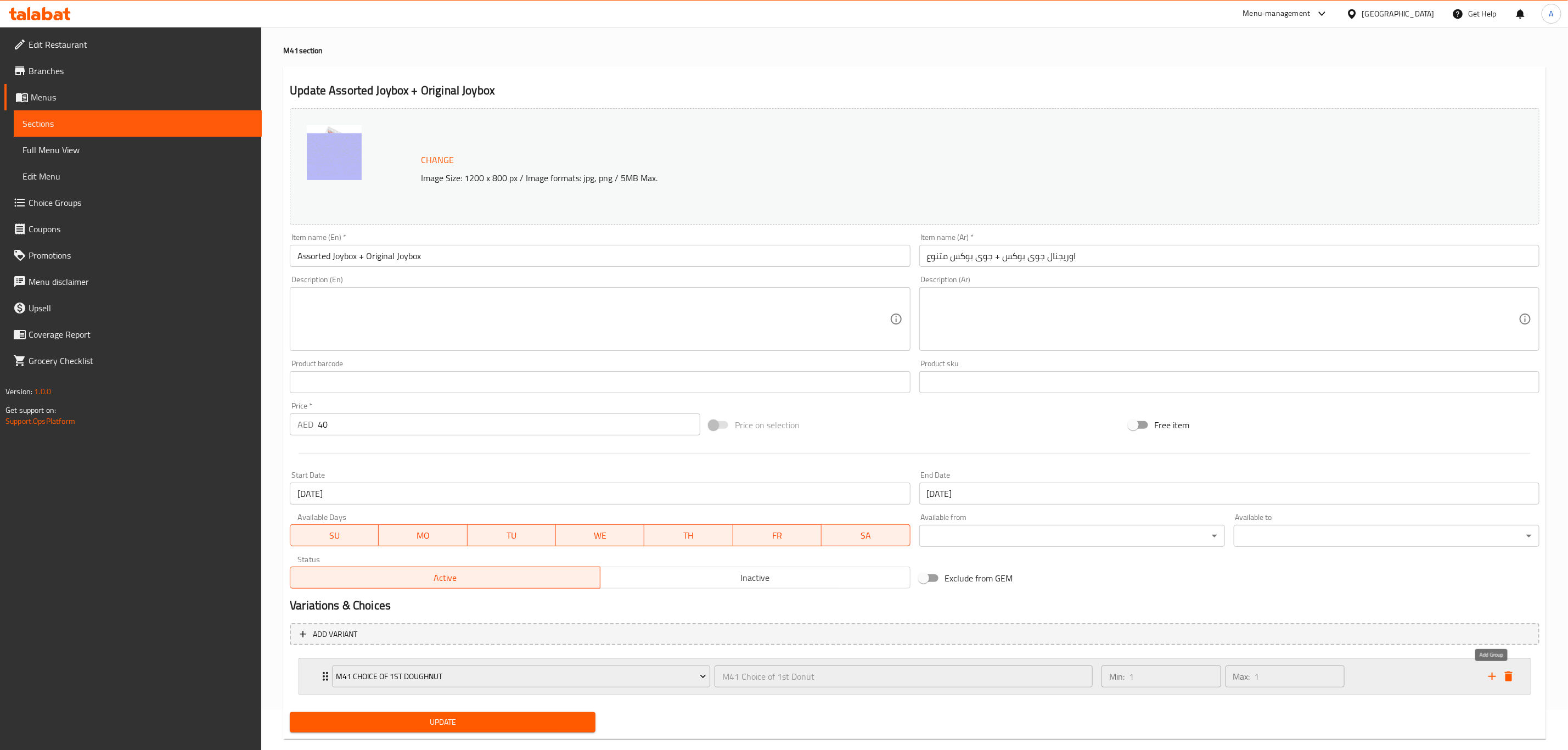
click at [1494, 674] on icon "add" at bounding box center [1493, 676] width 13 height 13
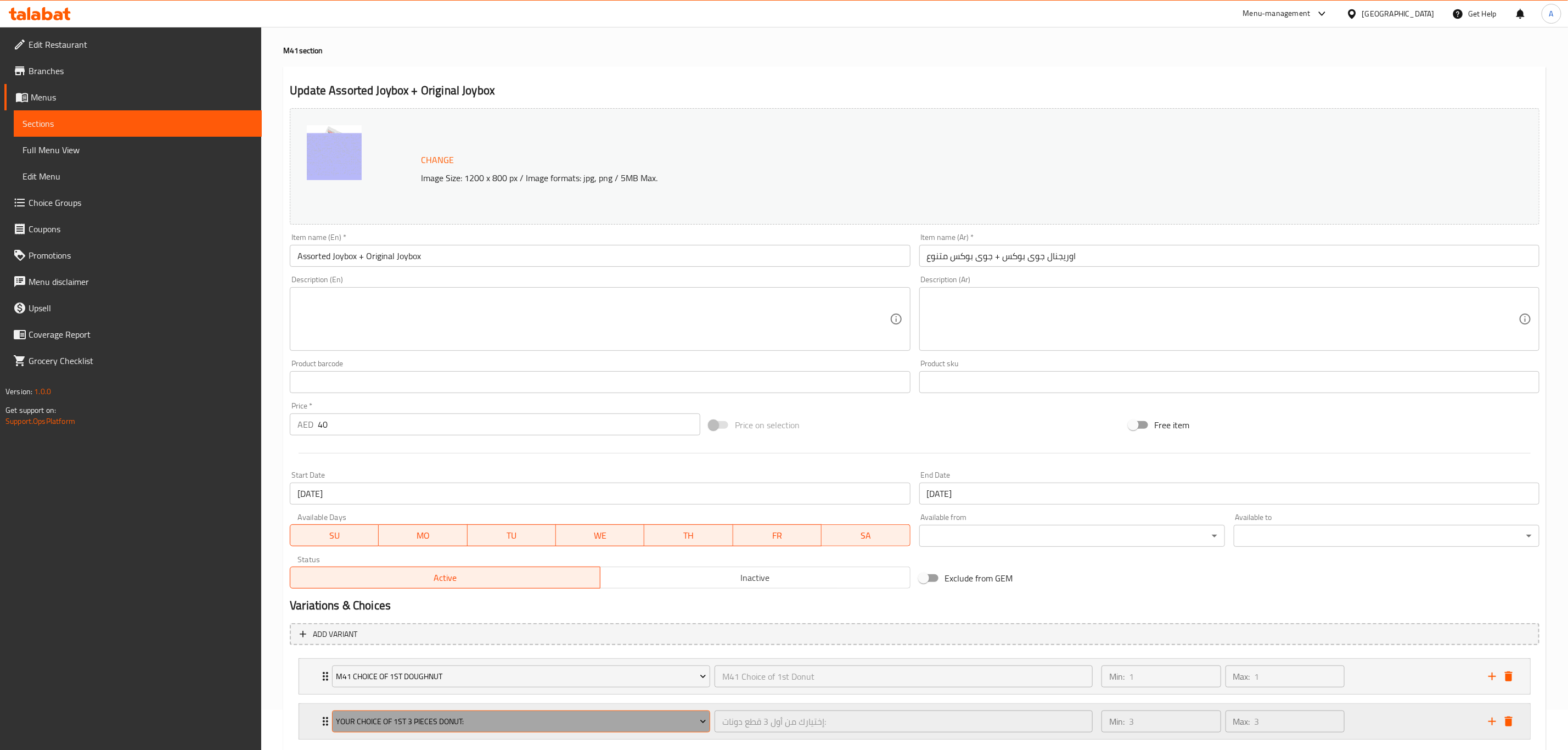
click at [574, 723] on span "Your Choice of 1st 3 Pieces Donut:" at bounding box center [521, 721] width 370 height 14
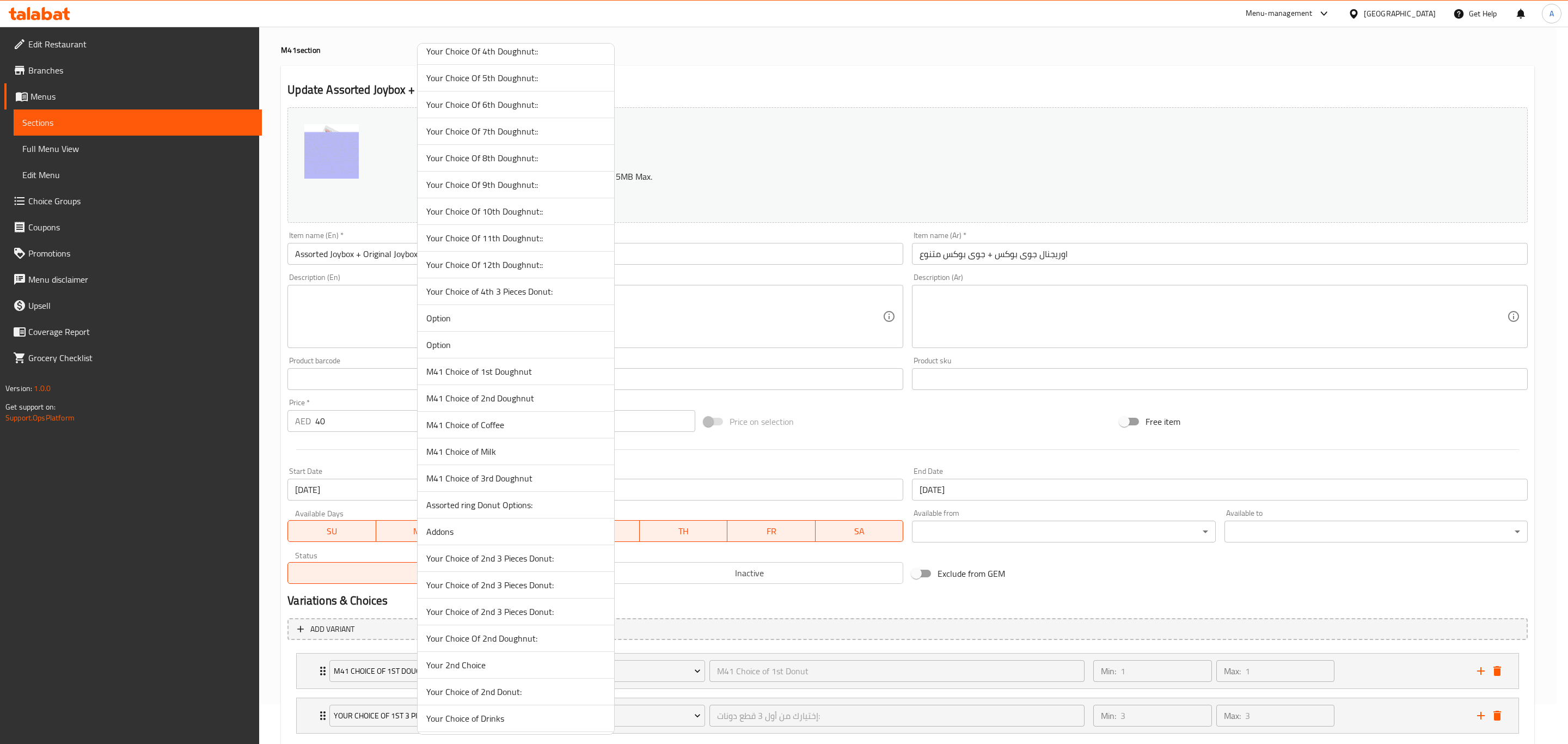
click at [519, 404] on span "M41 Choice of 2nd Doughnut" at bounding box center [515, 398] width 179 height 13
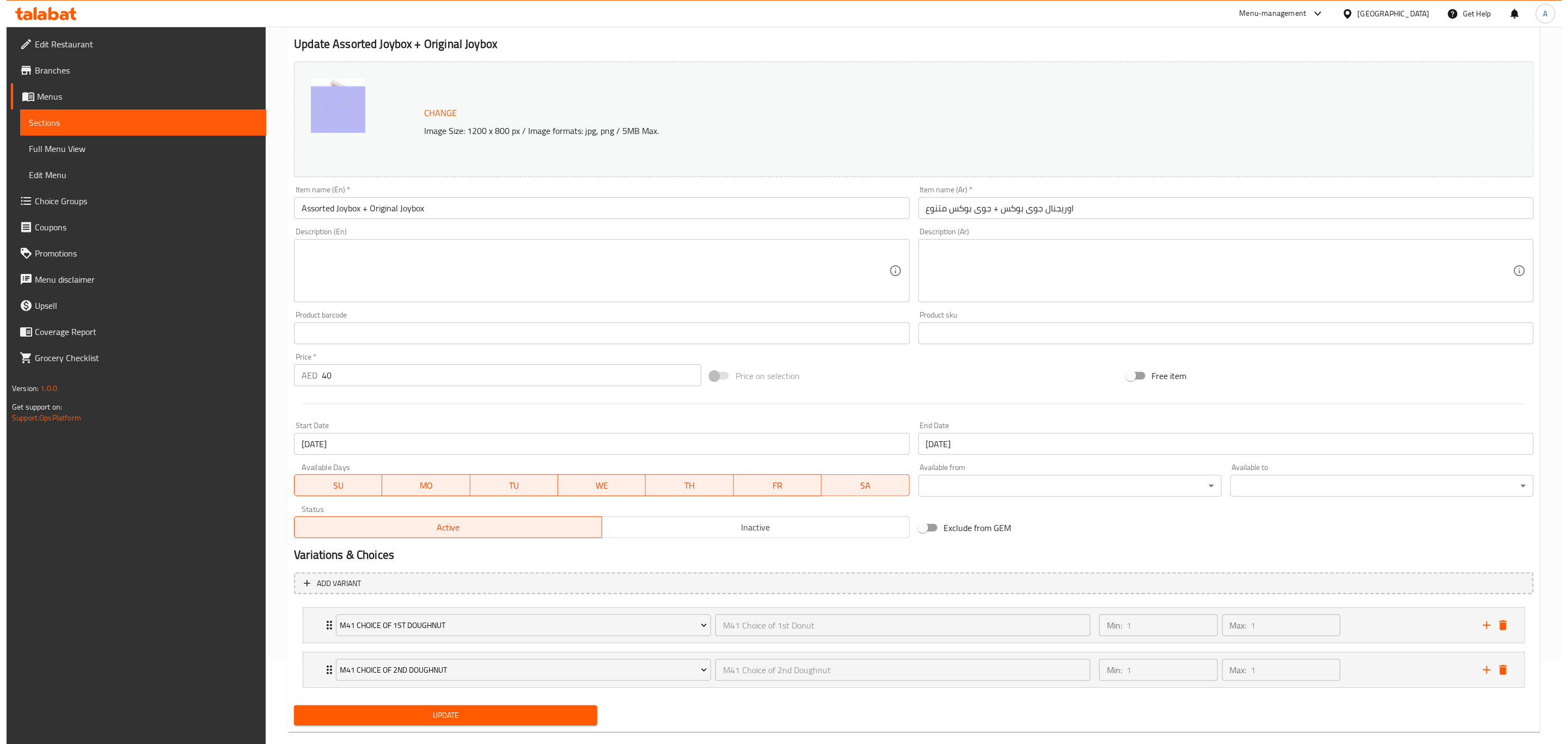
scroll to position [105, 0]
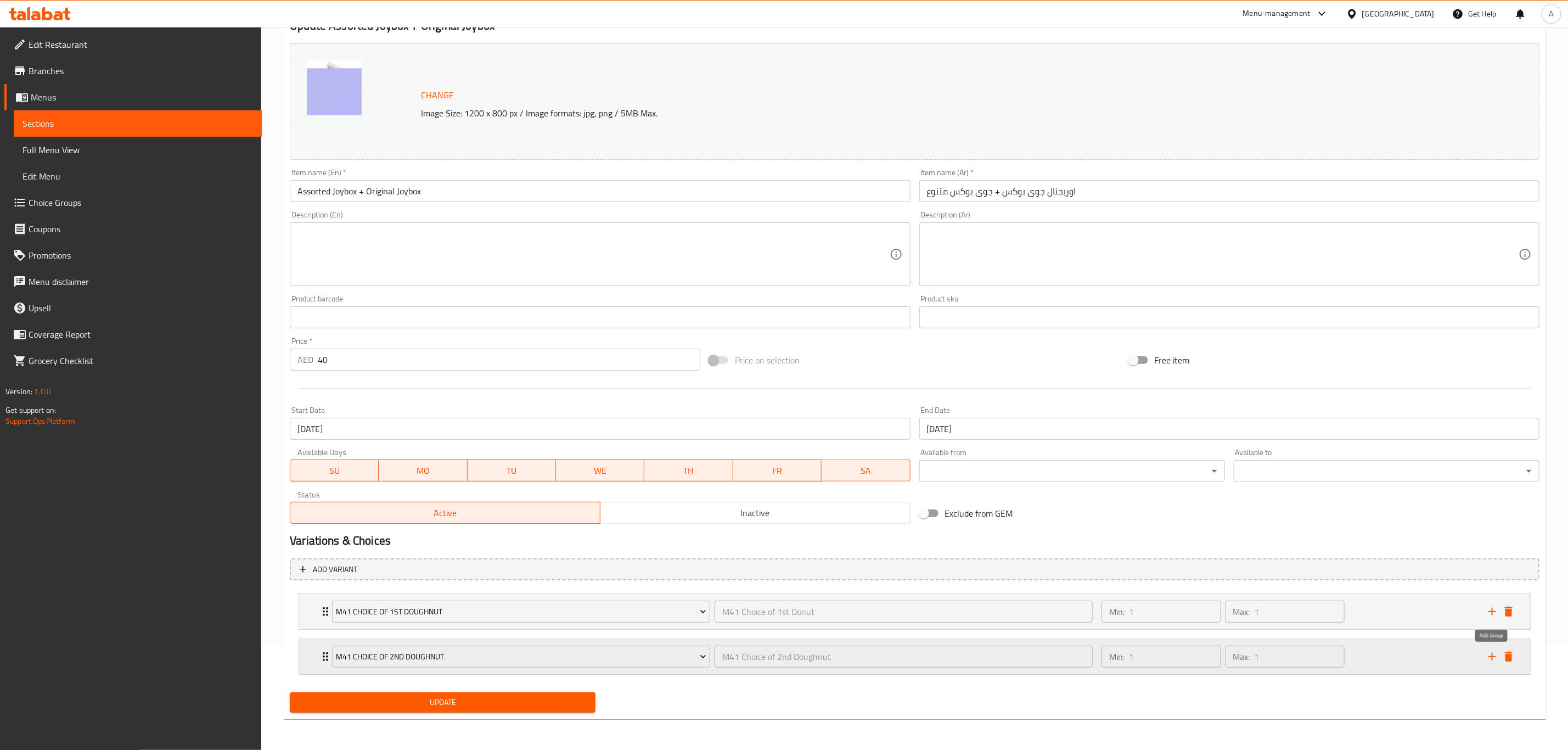
click at [1495, 658] on icon "add" at bounding box center [1493, 656] width 13 height 13
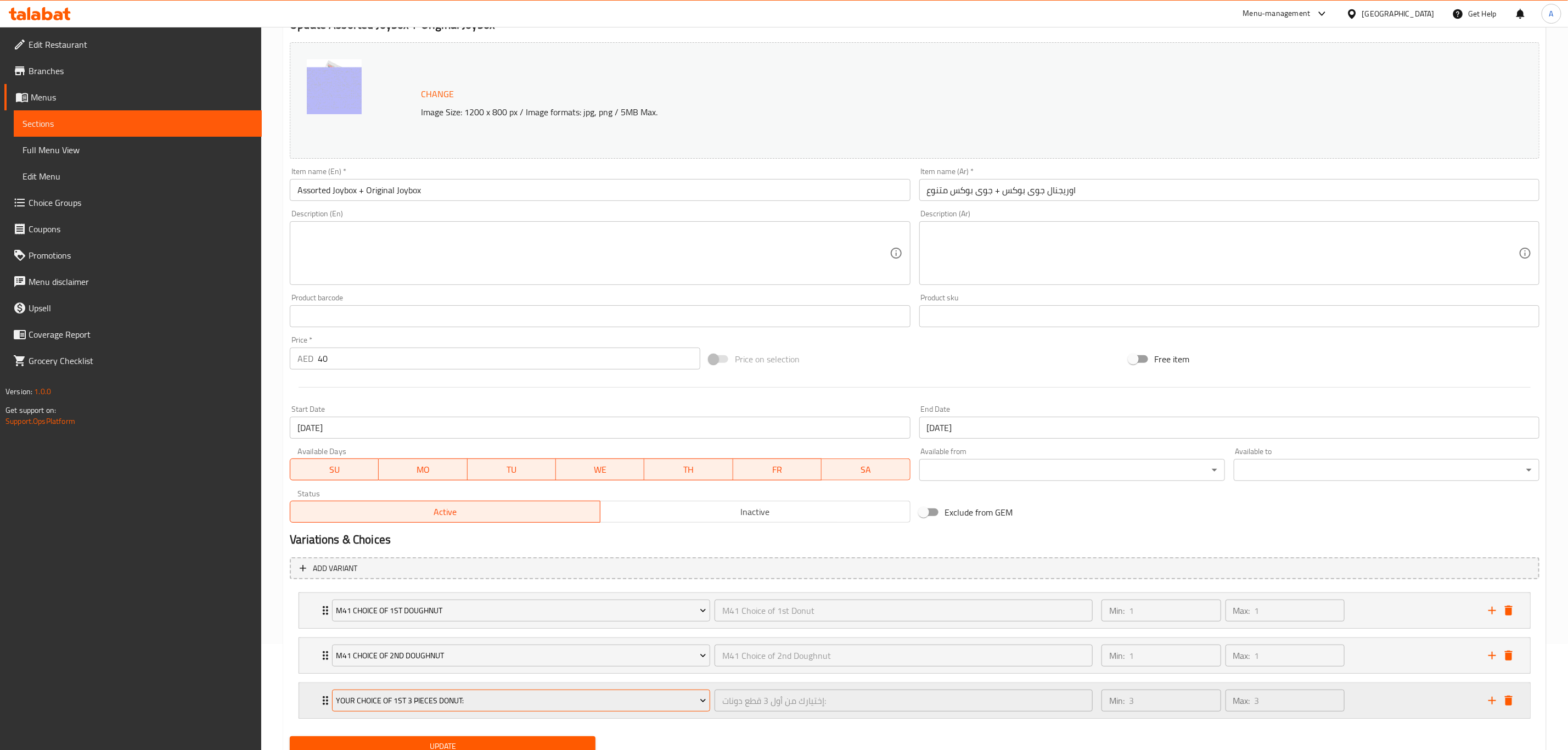
click at [517, 708] on span "Your Choice of 1st 3 Pieces Donut:" at bounding box center [521, 700] width 370 height 14
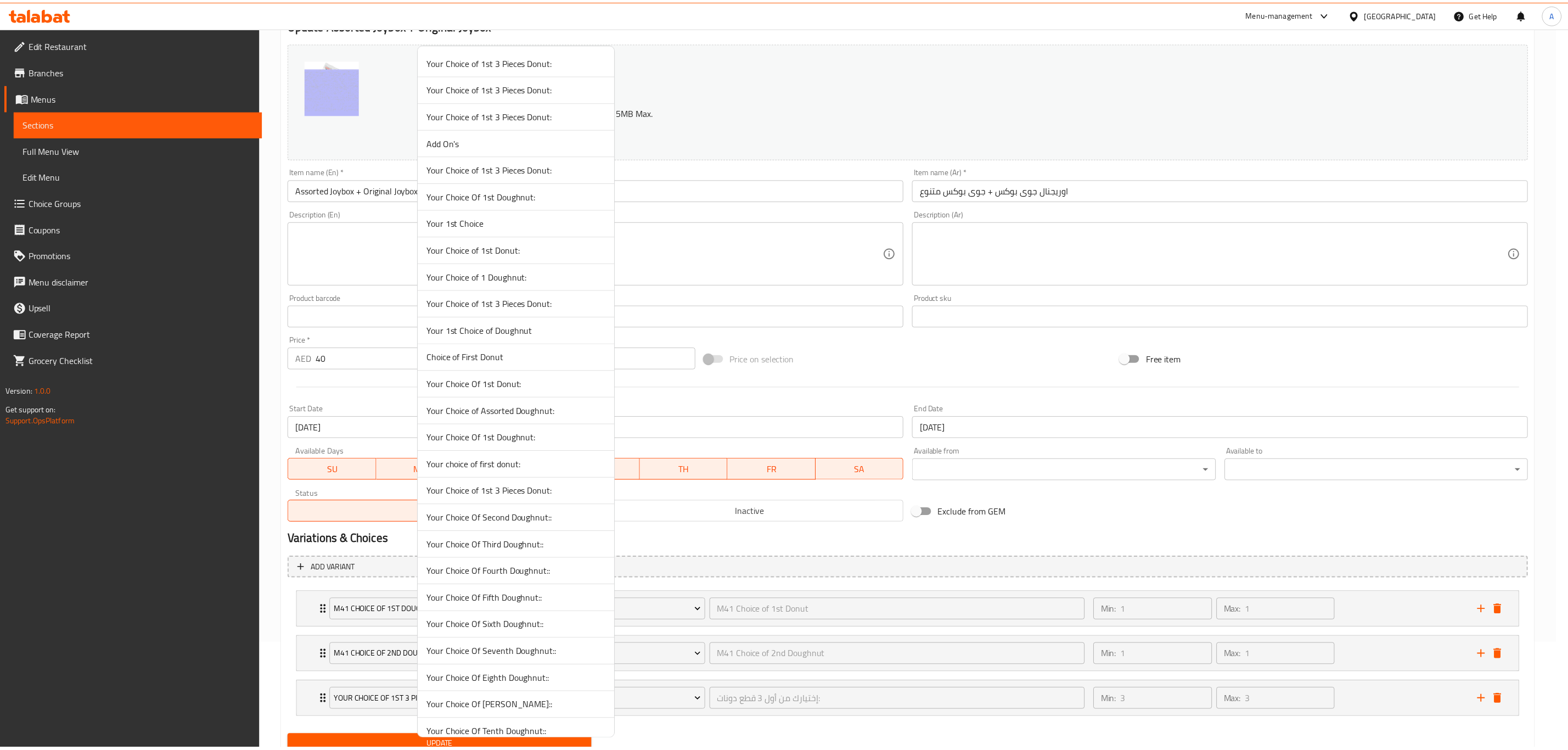
scroll to position [1623, 0]
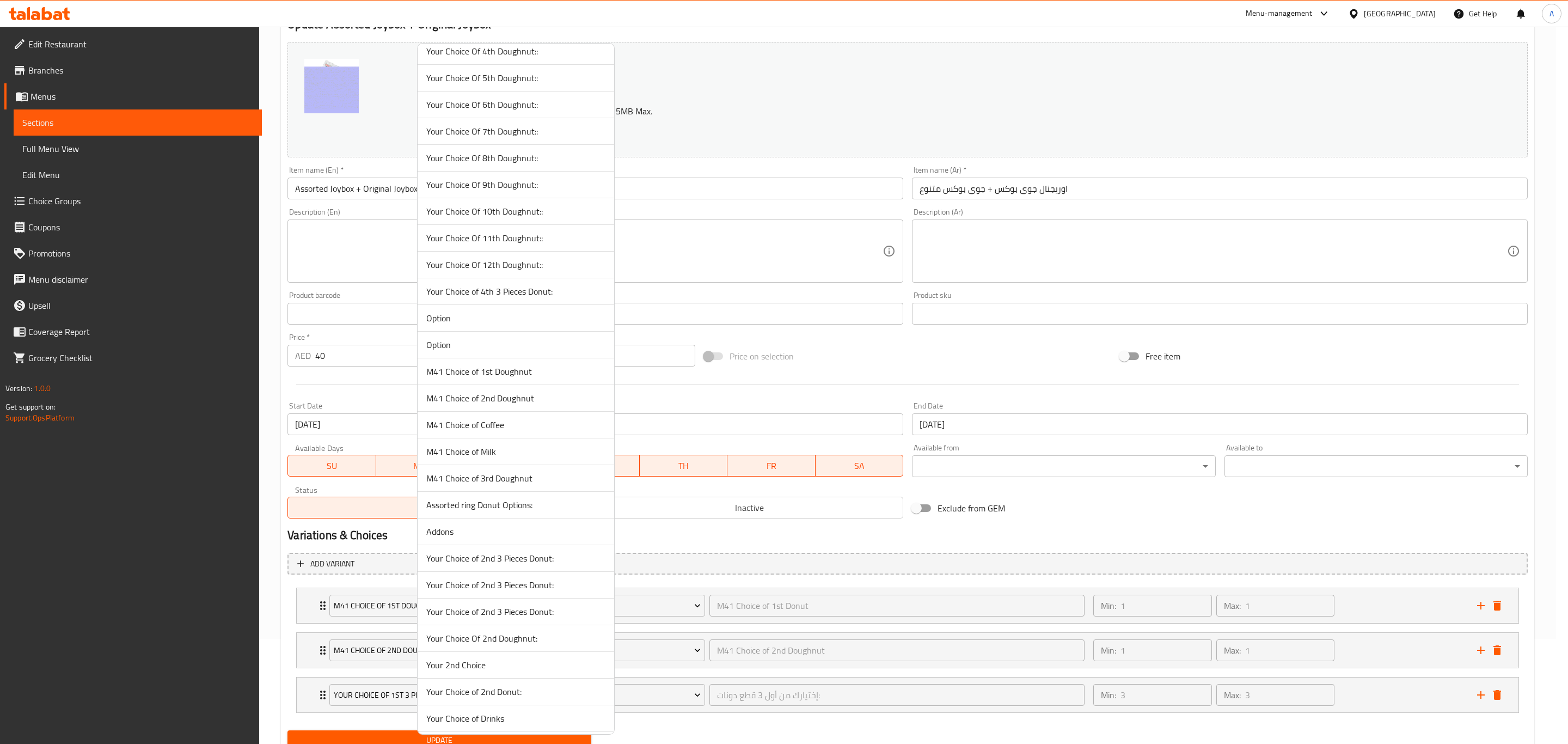
click at [489, 485] on span "M41 Choice of 3rd Doughnut" at bounding box center [515, 478] width 179 height 13
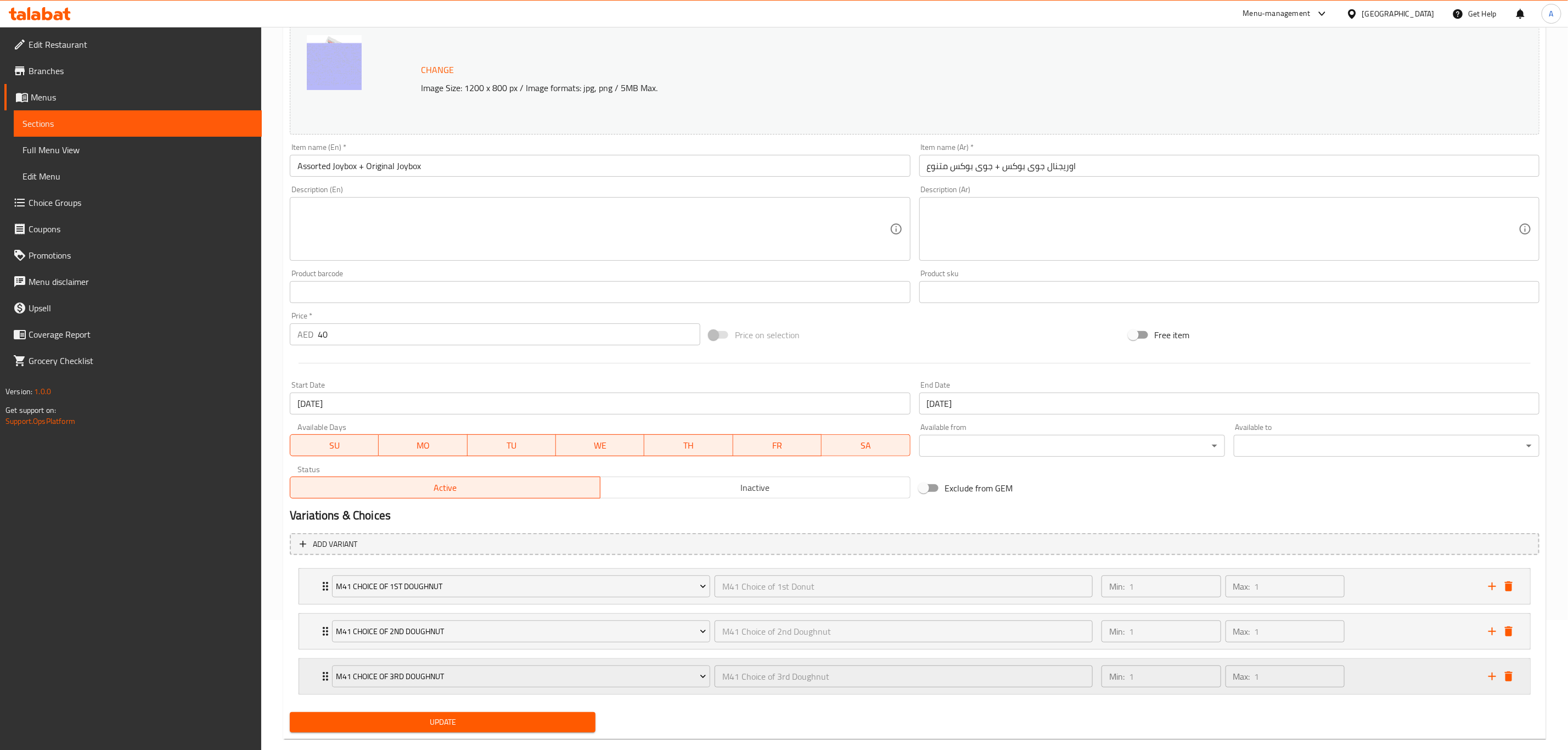
scroll to position [152, 0]
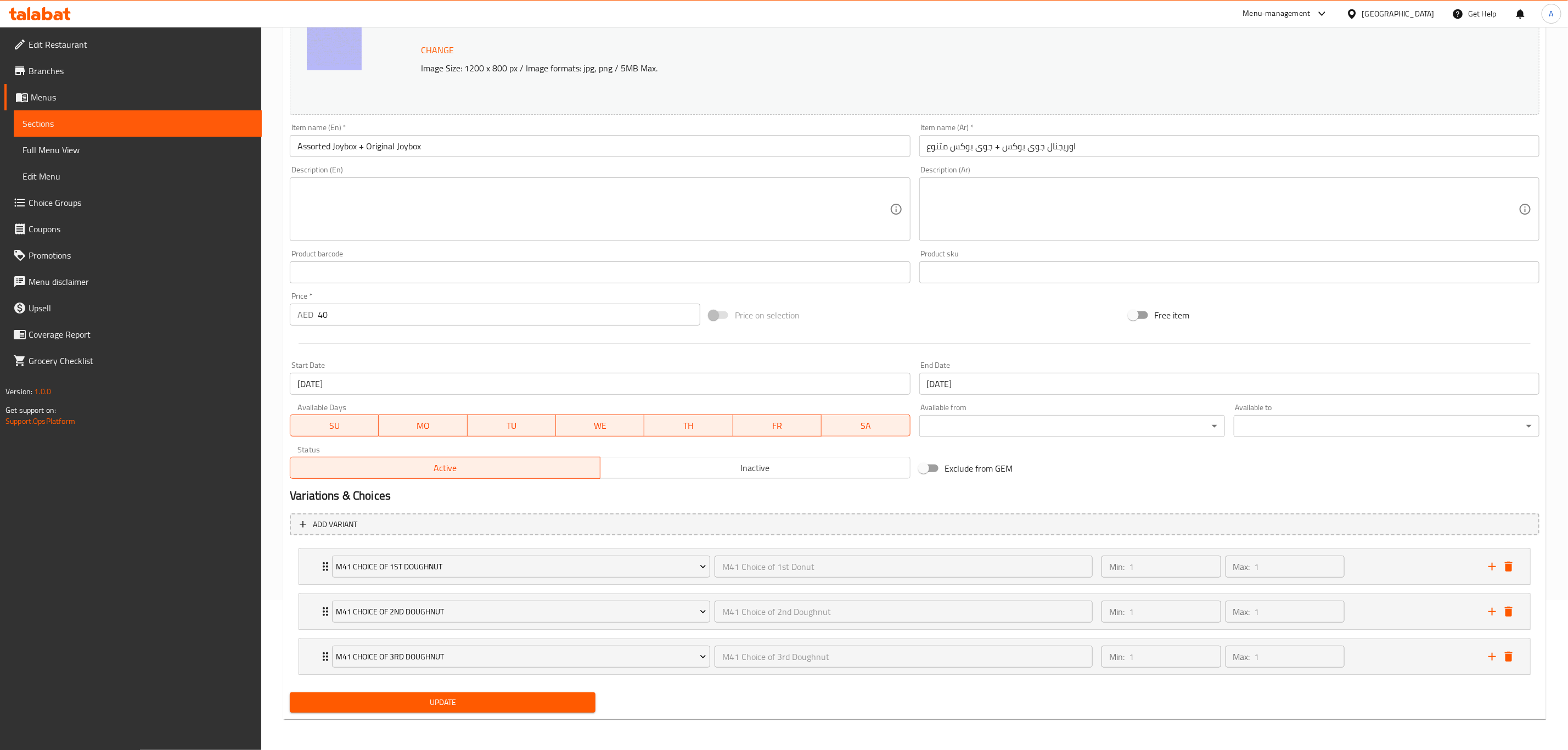
click at [488, 705] on span "Update" at bounding box center [442, 702] width 288 height 14
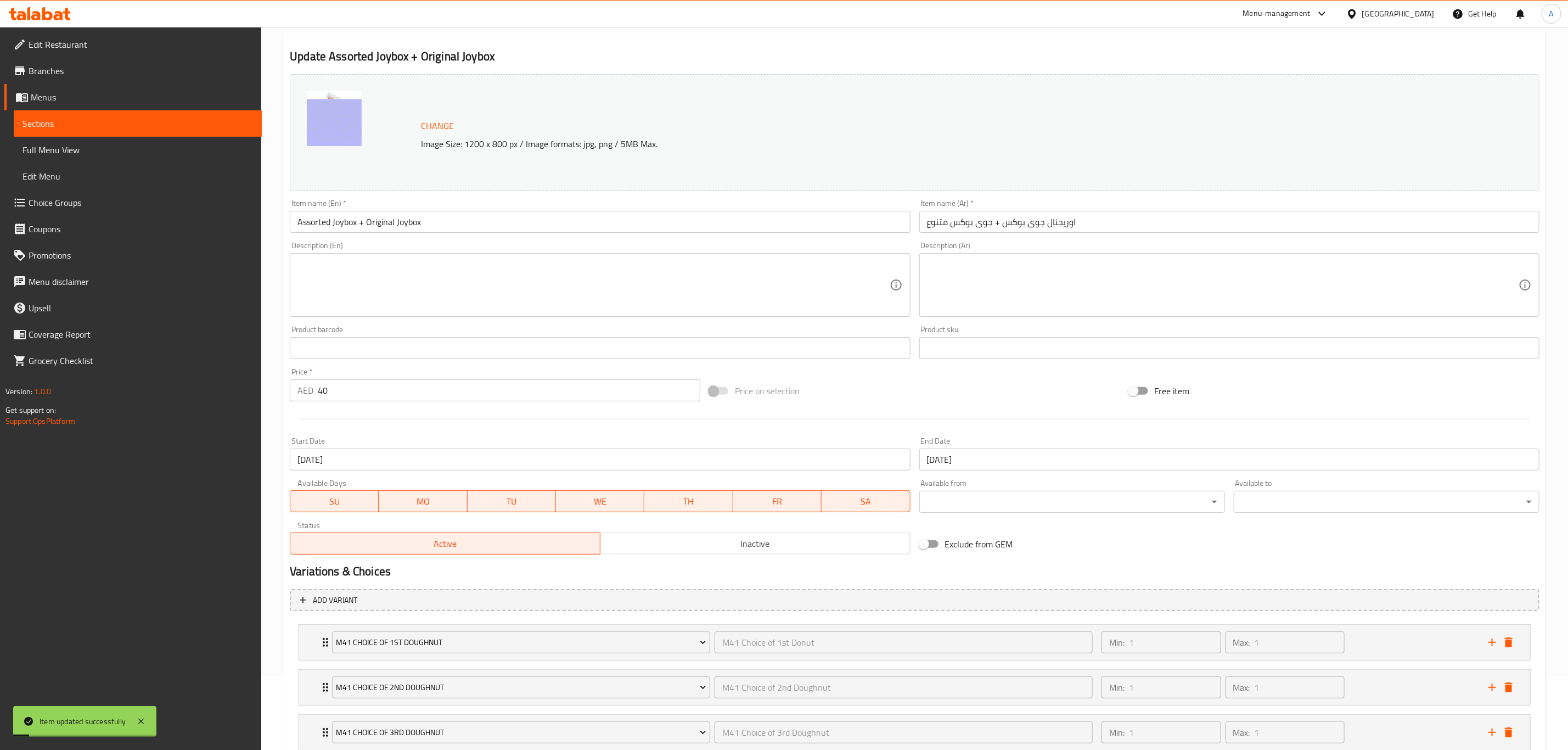
scroll to position [0, 0]
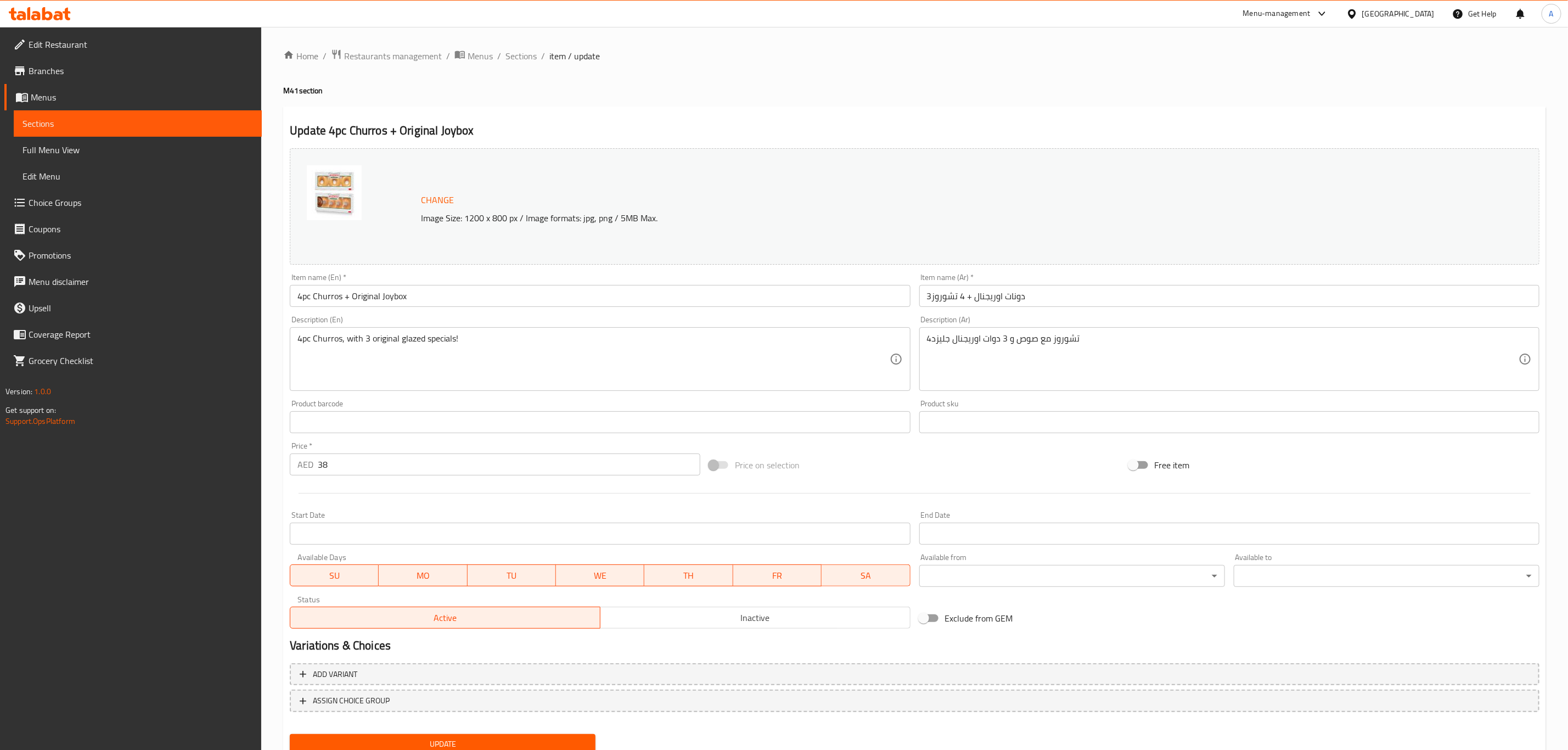
click at [392, 542] on input "Start Date" at bounding box center [600, 533] width 620 height 22
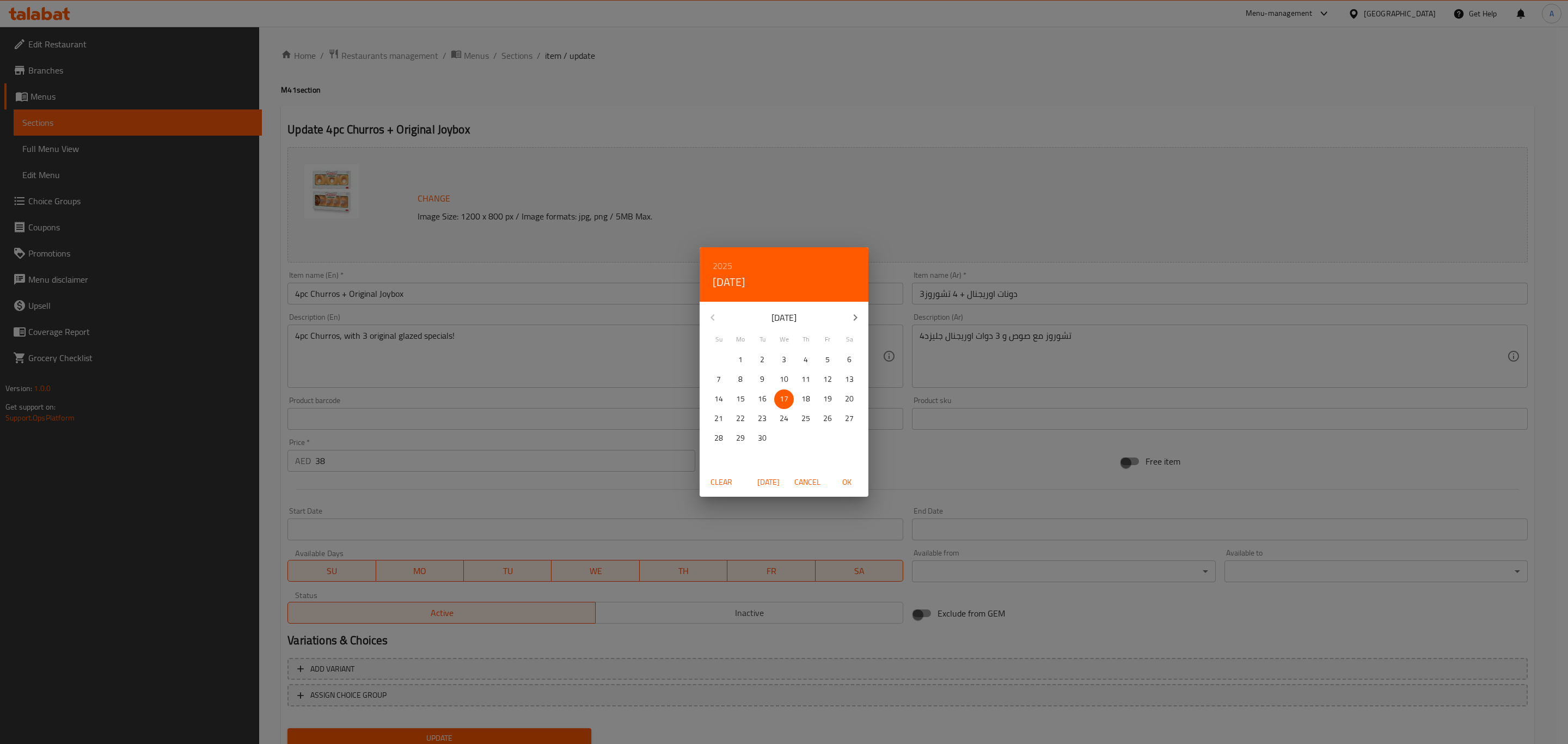
click at [845, 489] on span "OK" at bounding box center [847, 481] width 26 height 14
type input "17-09-2025"
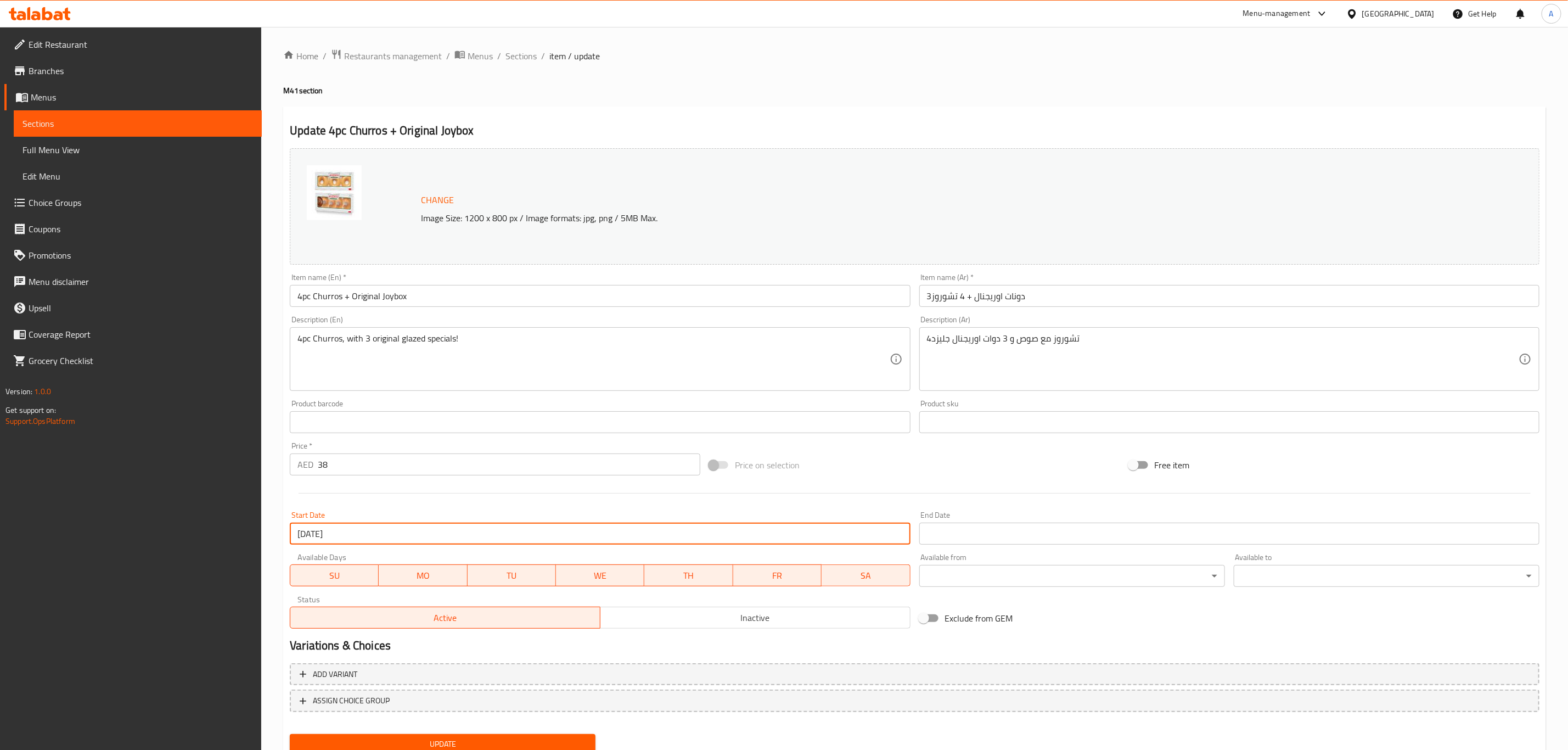
click at [1018, 543] on input "Start Date" at bounding box center [1229, 533] width 620 height 22
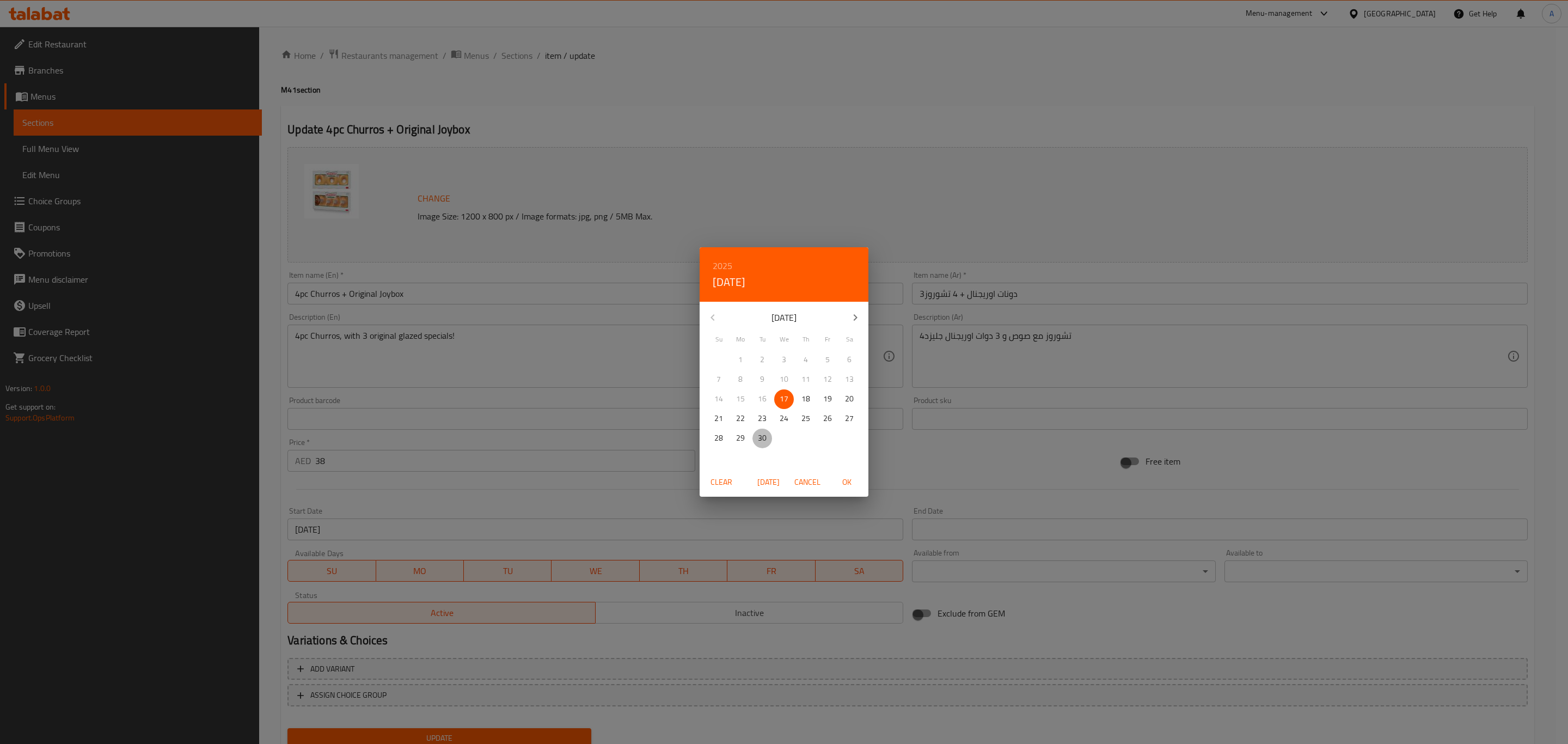
click at [758, 431] on p "30" at bounding box center [762, 438] width 9 height 14
click at [847, 475] on span "OK" at bounding box center [847, 481] width 26 height 14
type input "[DATE]"
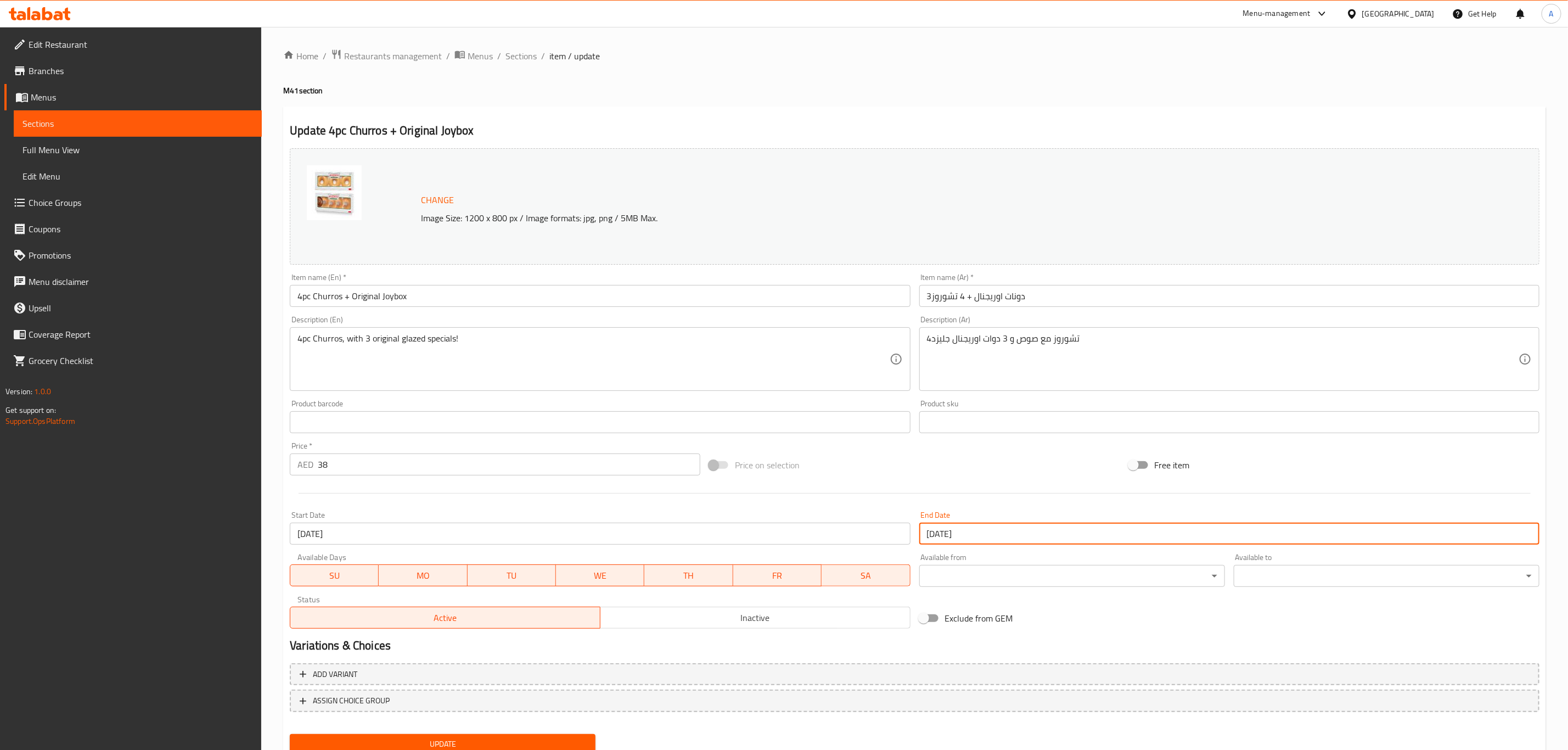
click at [454, 738] on span "Update" at bounding box center [442, 743] width 288 height 14
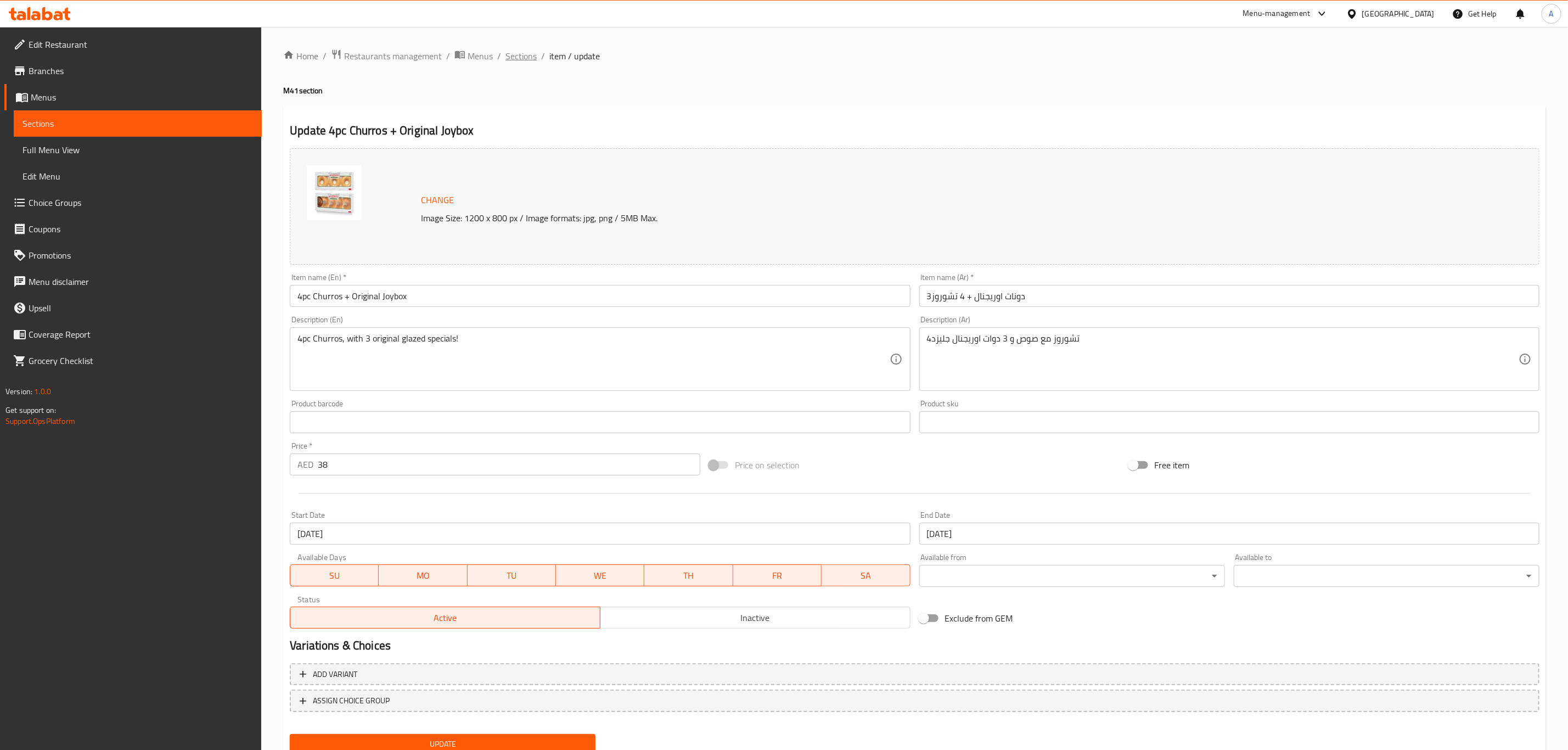
click at [520, 55] on span "Sections" at bounding box center [521, 56] width 31 height 13
